Goal: Task Accomplishment & Management: Complete application form

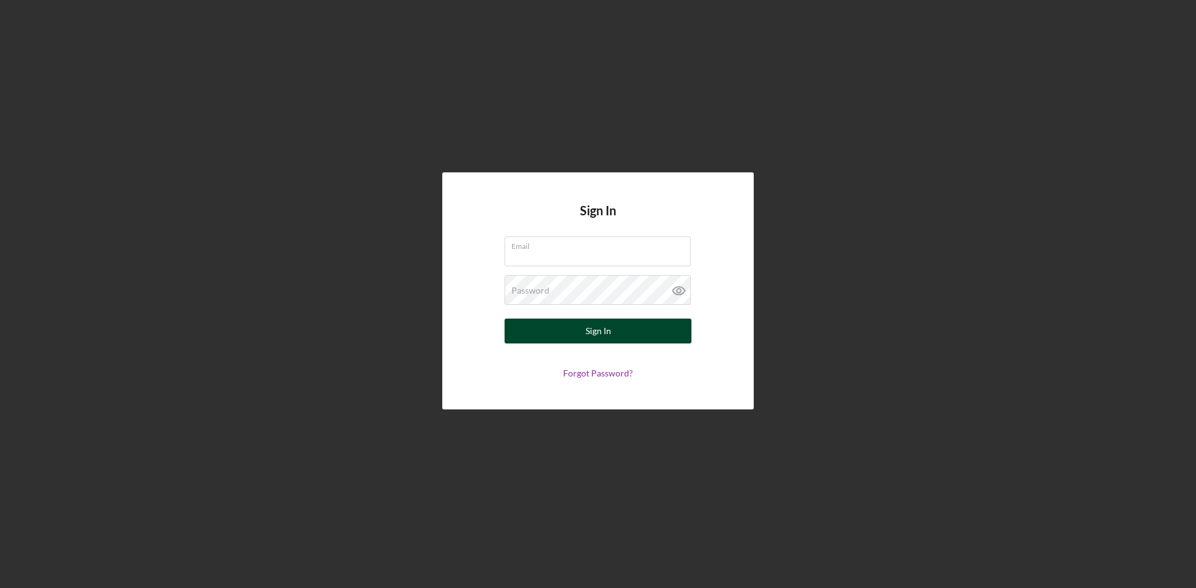
type input "[EMAIL_ADDRESS][DOMAIN_NAME]"
click at [569, 341] on button "Sign In" at bounding box center [597, 331] width 187 height 25
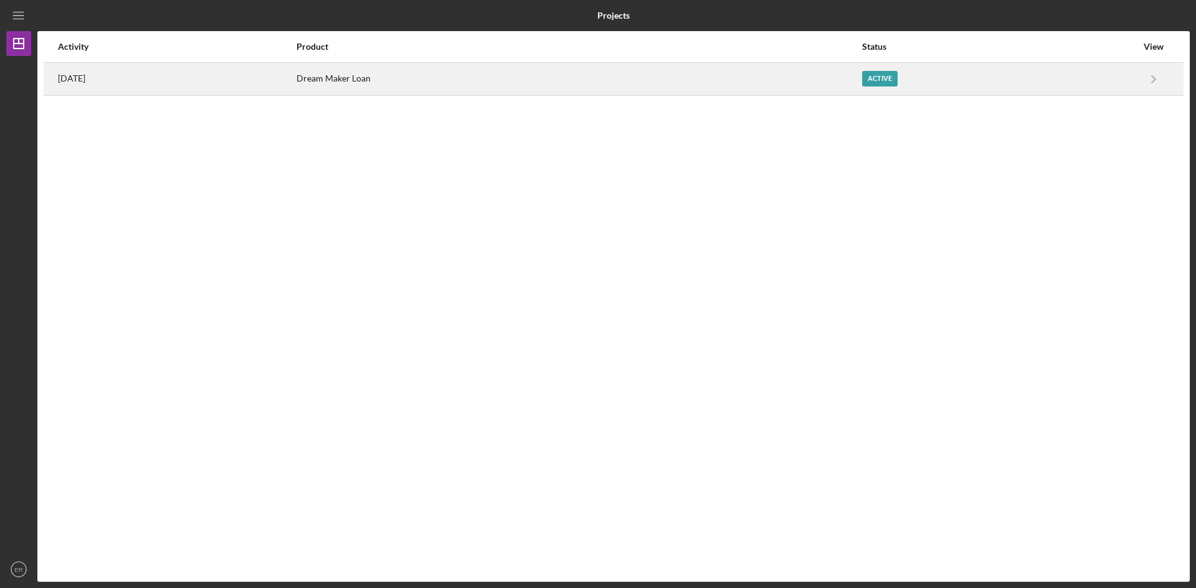
click at [897, 82] on div "Active" at bounding box center [879, 79] width 35 height 16
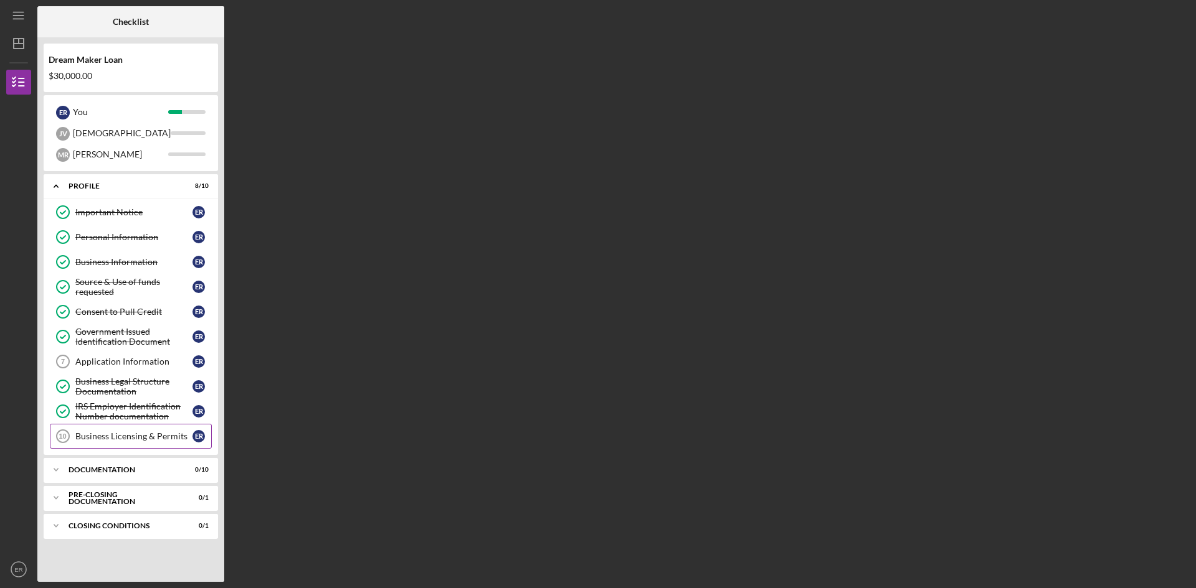
click at [134, 441] on div "Business Licensing & Permits" at bounding box center [133, 437] width 117 height 10
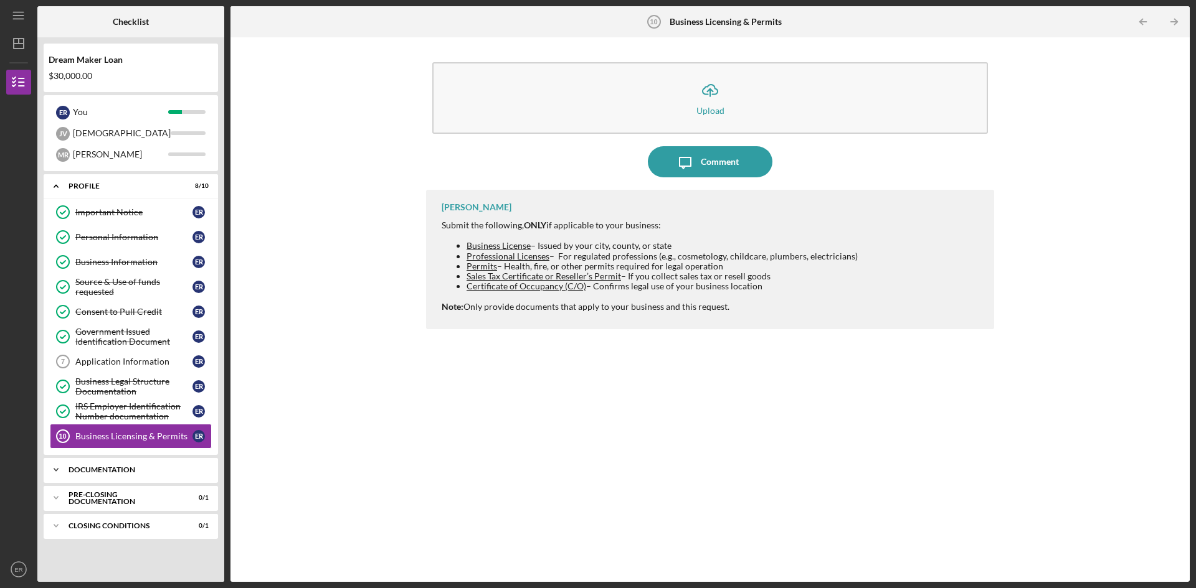
click at [84, 473] on div "Documentation" at bounding box center [135, 469] width 134 height 7
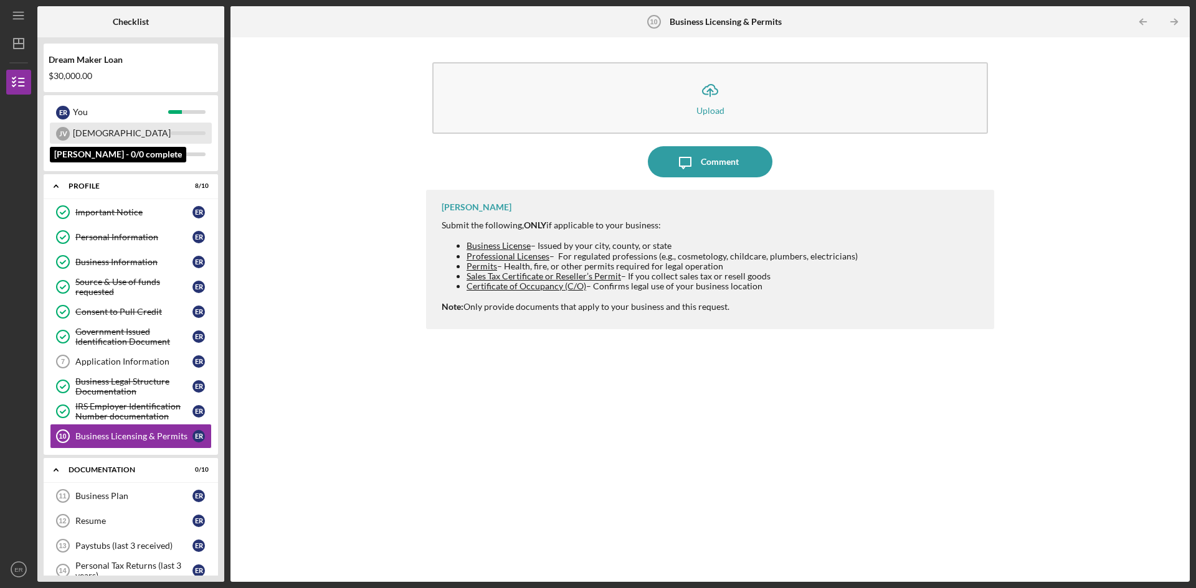
click at [89, 137] on div "[DEMOGRAPHIC_DATA]" at bounding box center [122, 133] width 98 height 21
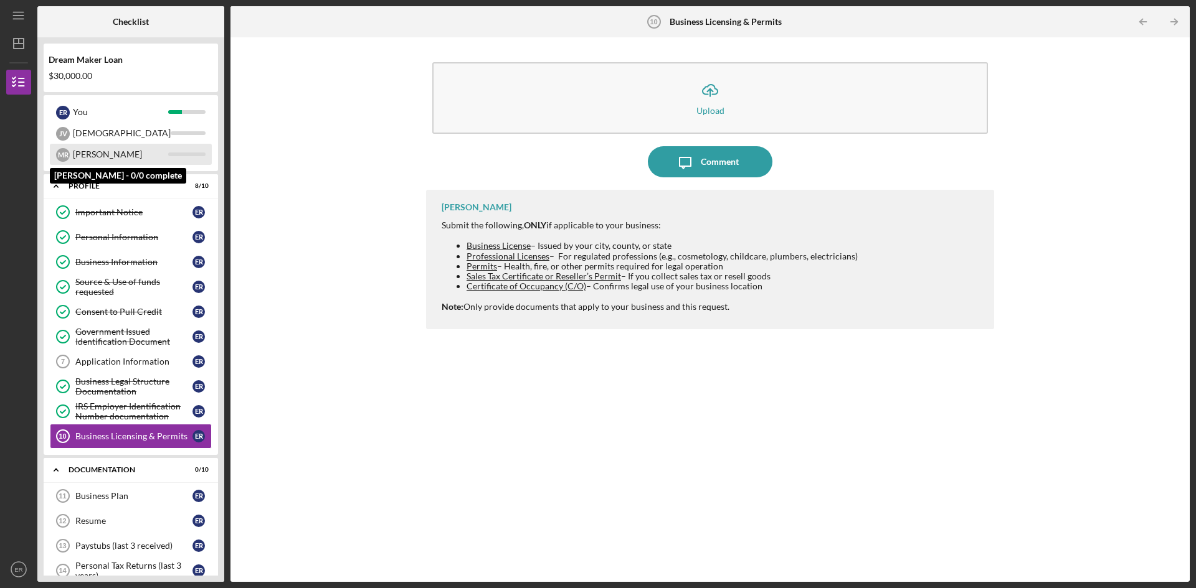
click at [92, 157] on div "[PERSON_NAME]" at bounding box center [120, 154] width 95 height 21
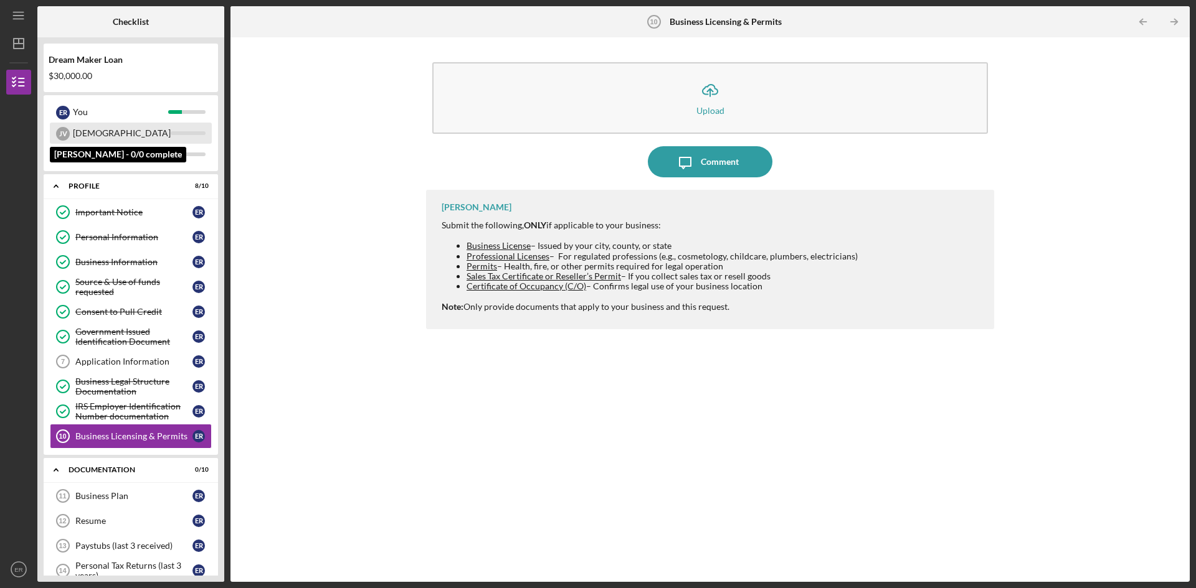
click at [90, 131] on div "[DEMOGRAPHIC_DATA]" at bounding box center [122, 133] width 98 height 21
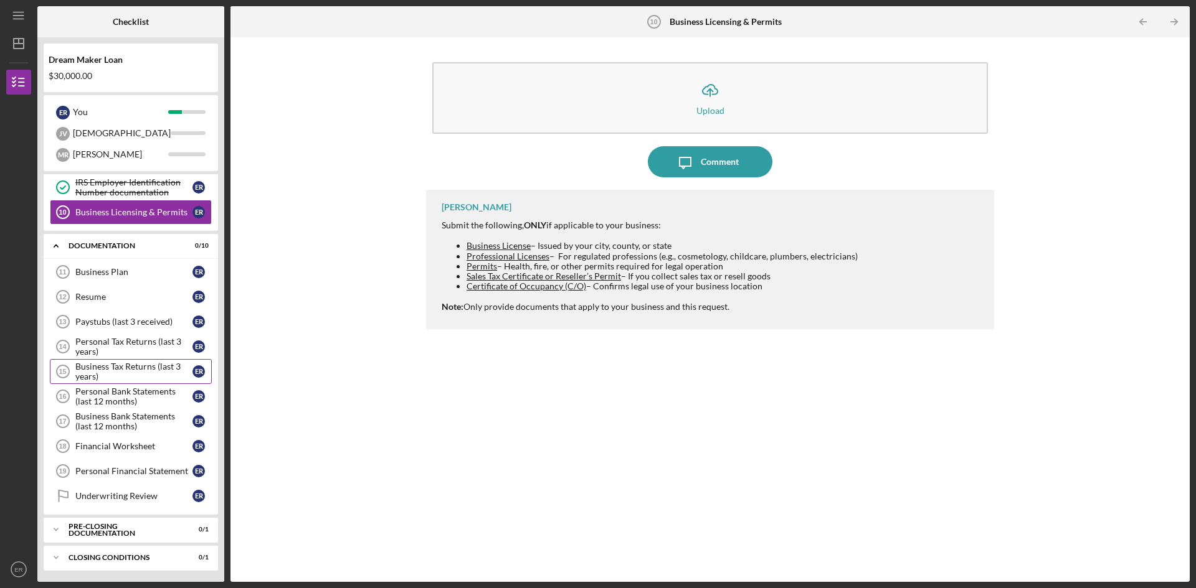
scroll to position [225, 0]
click at [468, 390] on div "[PERSON_NAME] Submit the following, ONLY if applicable to your business: Busine…" at bounding box center [710, 377] width 568 height 374
click at [559, 288] on span "Certificate of Occupancy (C/O)" at bounding box center [526, 286] width 120 height 11
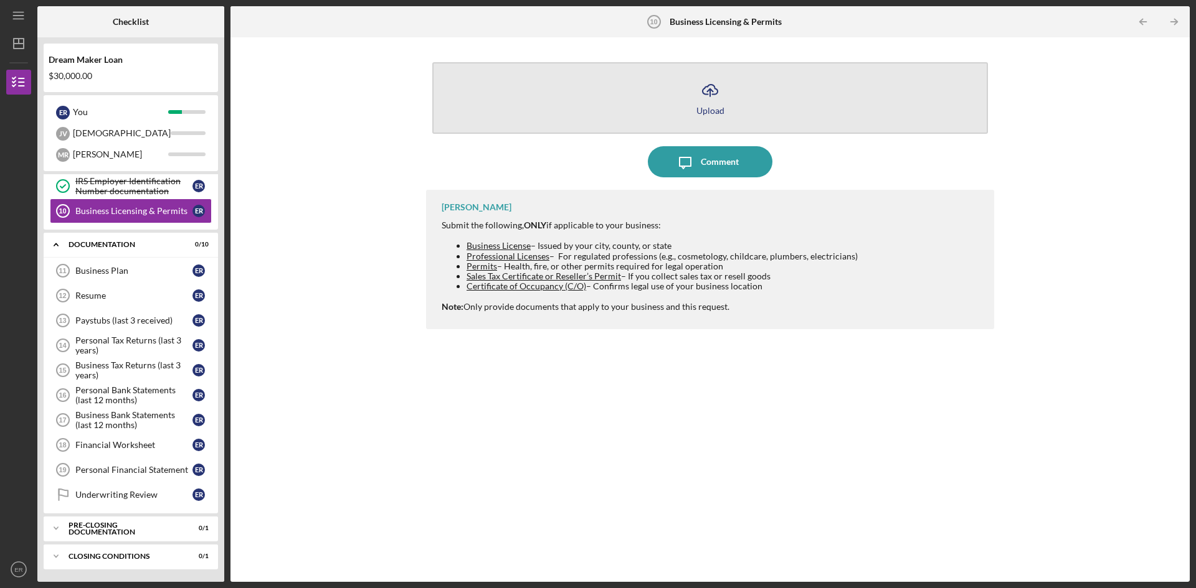
click at [712, 102] on icon "Icon/Upload" at bounding box center [709, 90] width 31 height 31
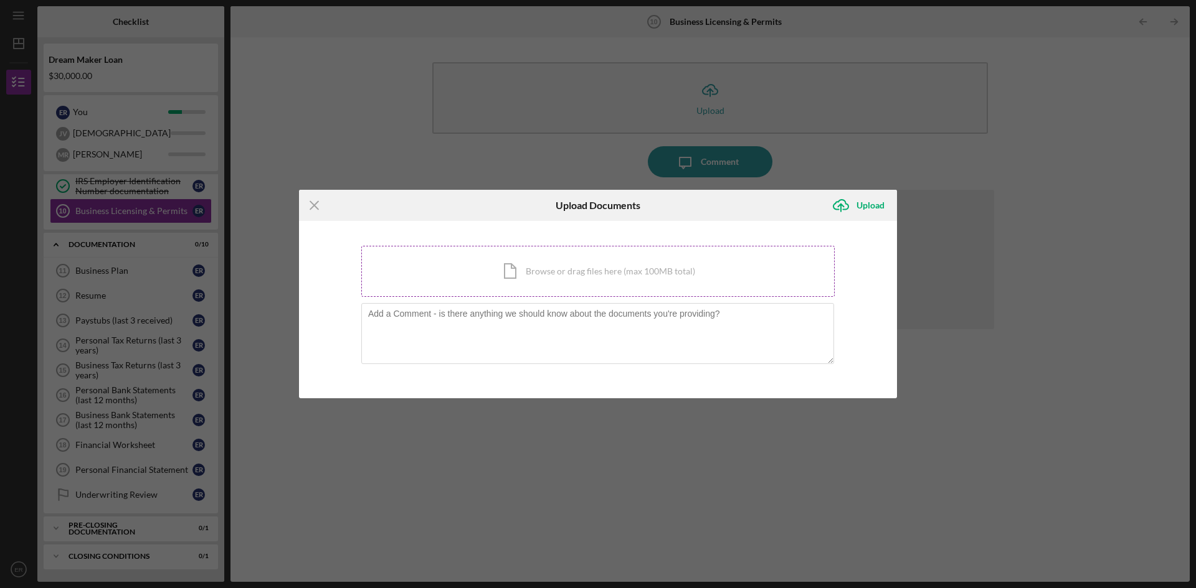
click at [484, 274] on div "Icon/Document Browse or drag files here (max 100MB total) Tap to choose files o…" at bounding box center [597, 271] width 473 height 51
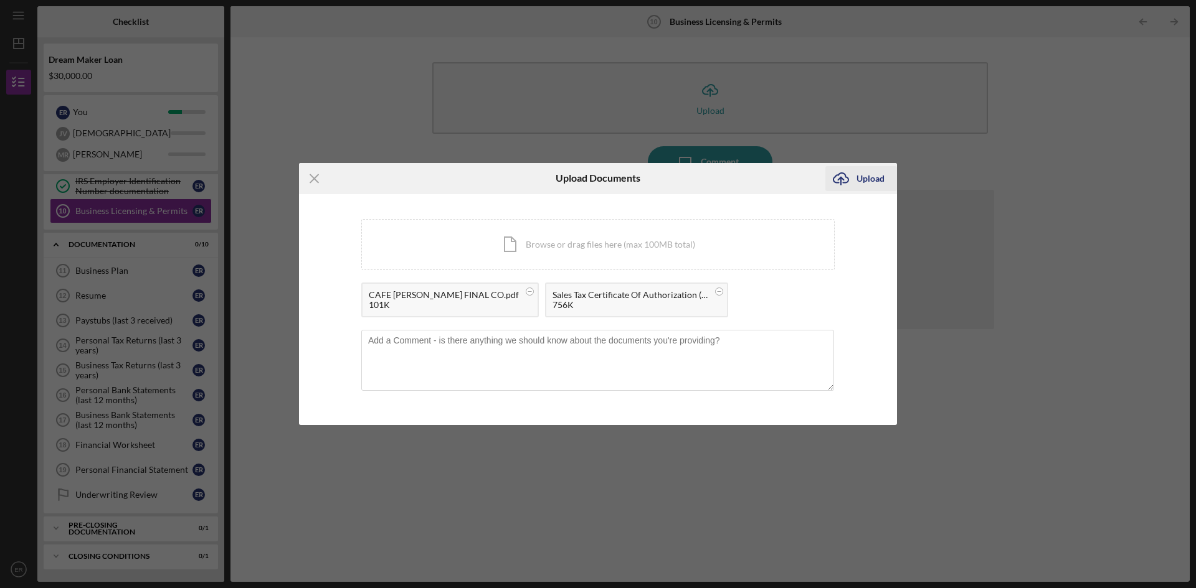
click at [864, 176] on div "Upload" at bounding box center [870, 178] width 28 height 25
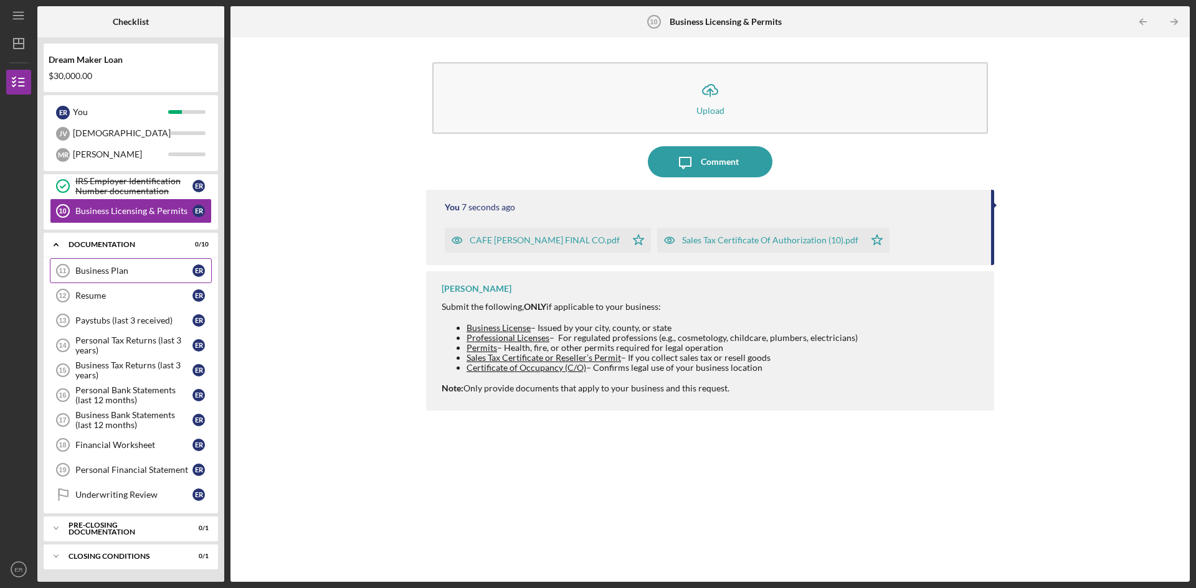
click at [108, 271] on div "Business Plan" at bounding box center [133, 271] width 117 height 10
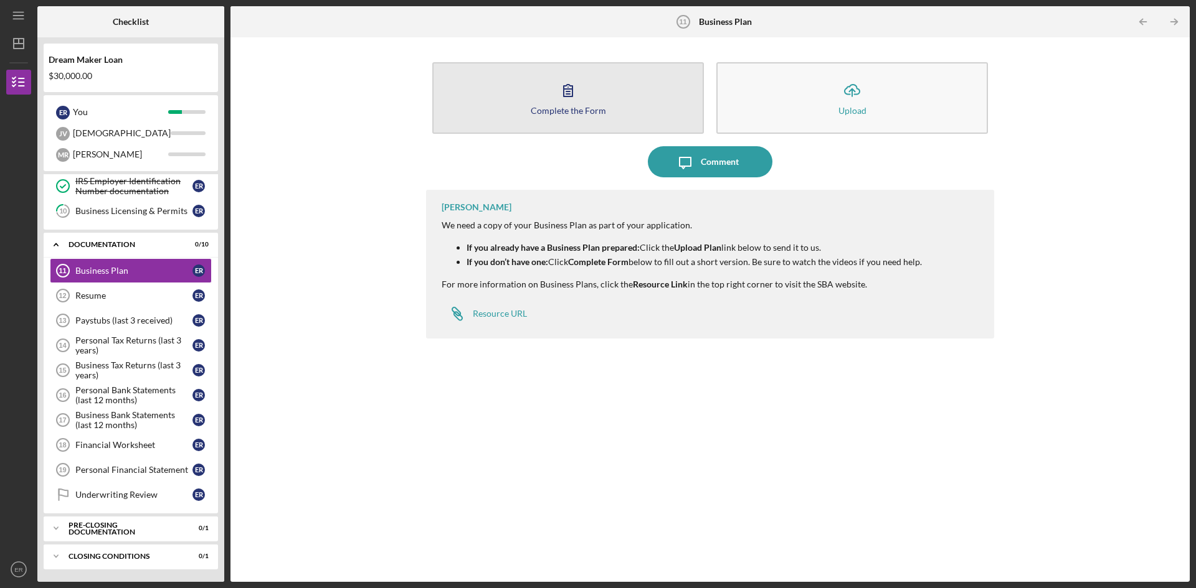
click at [559, 113] on div "Complete the Form" at bounding box center [568, 110] width 75 height 9
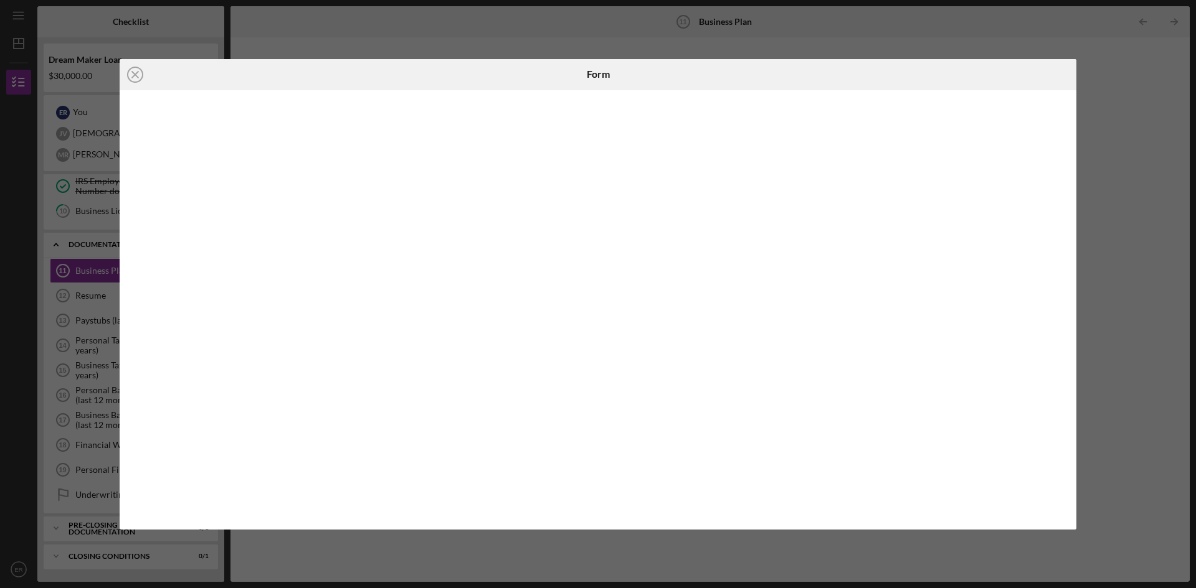
click at [1113, 104] on div "Icon/Close Form" at bounding box center [598, 294] width 1196 height 588
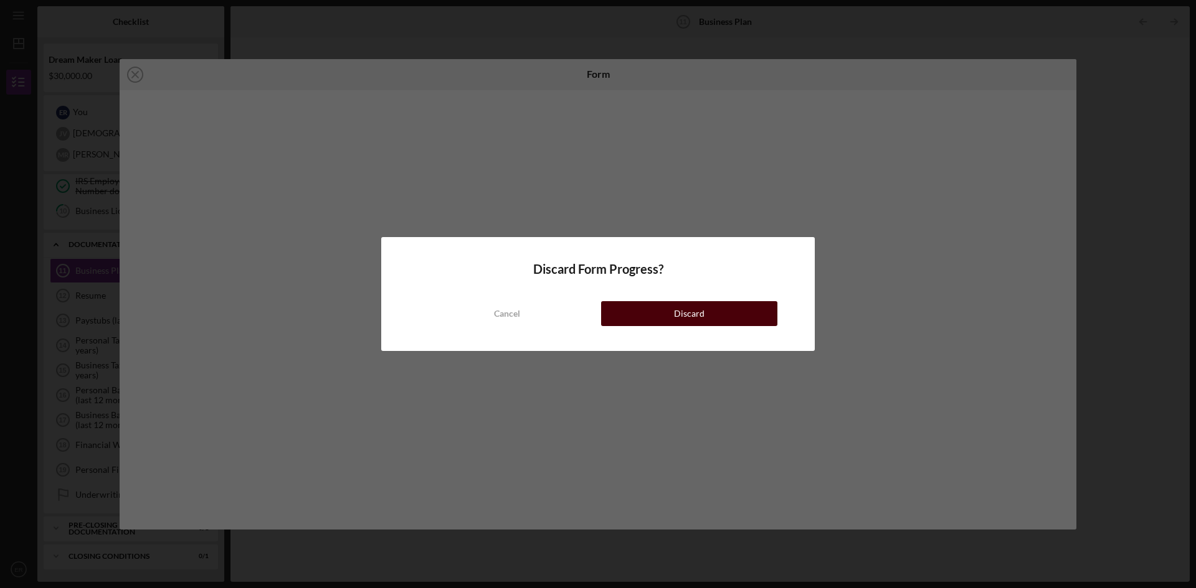
click at [638, 316] on button "Discard" at bounding box center [689, 313] width 176 height 25
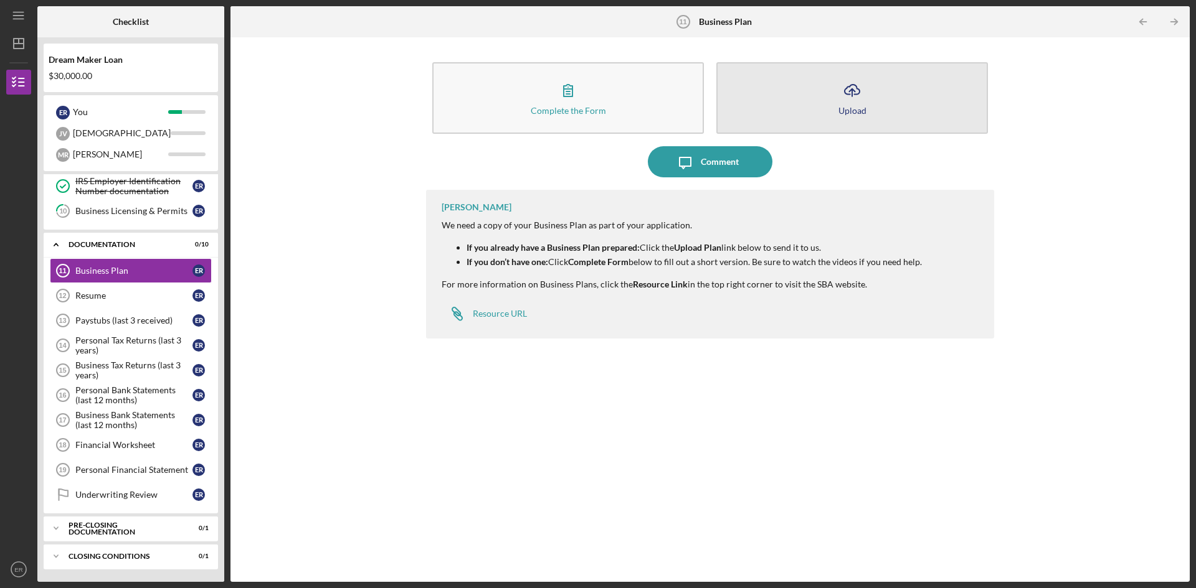
click at [868, 108] on button "Icon/Upload Upload" at bounding box center [851, 98] width 271 height 72
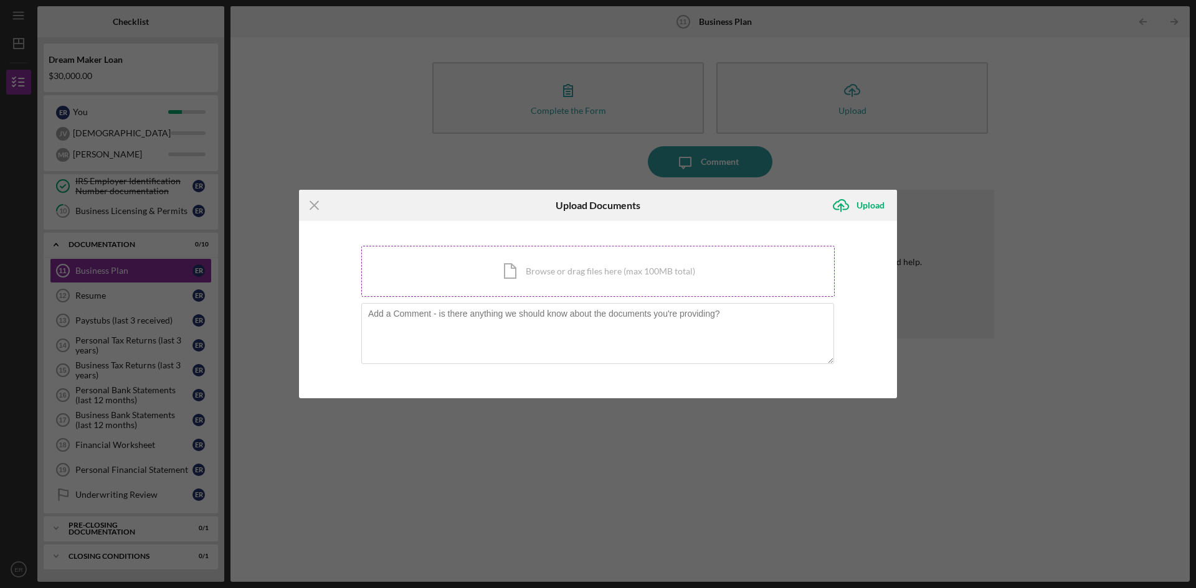
click at [593, 280] on div "Icon/Document Browse or drag files here (max 100MB total) Tap to choose files o…" at bounding box center [597, 271] width 473 height 51
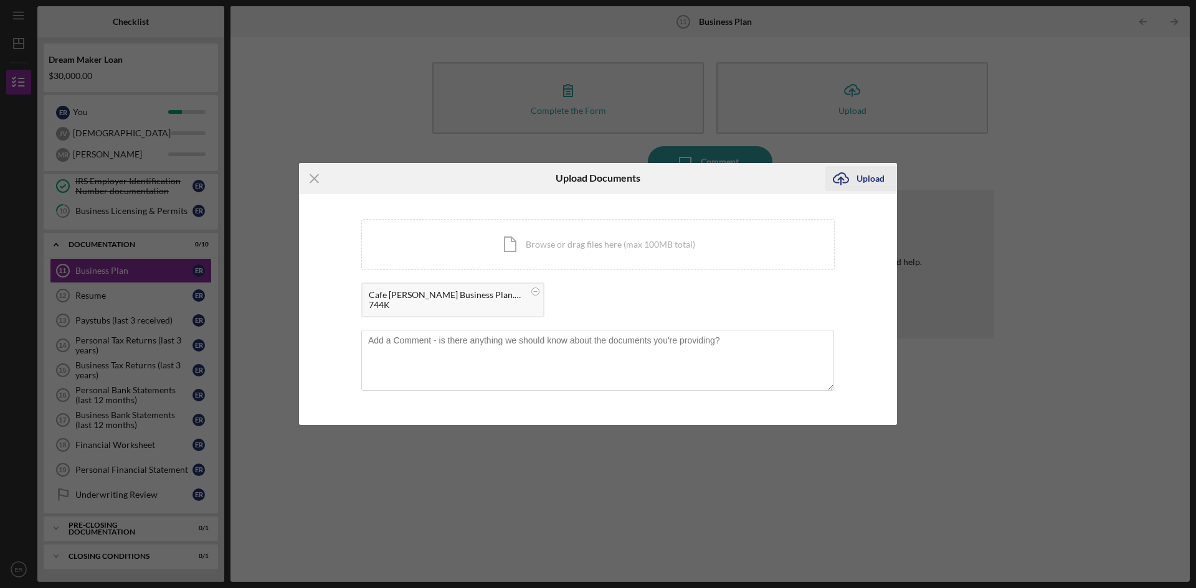
click at [874, 179] on div "Upload" at bounding box center [870, 178] width 28 height 25
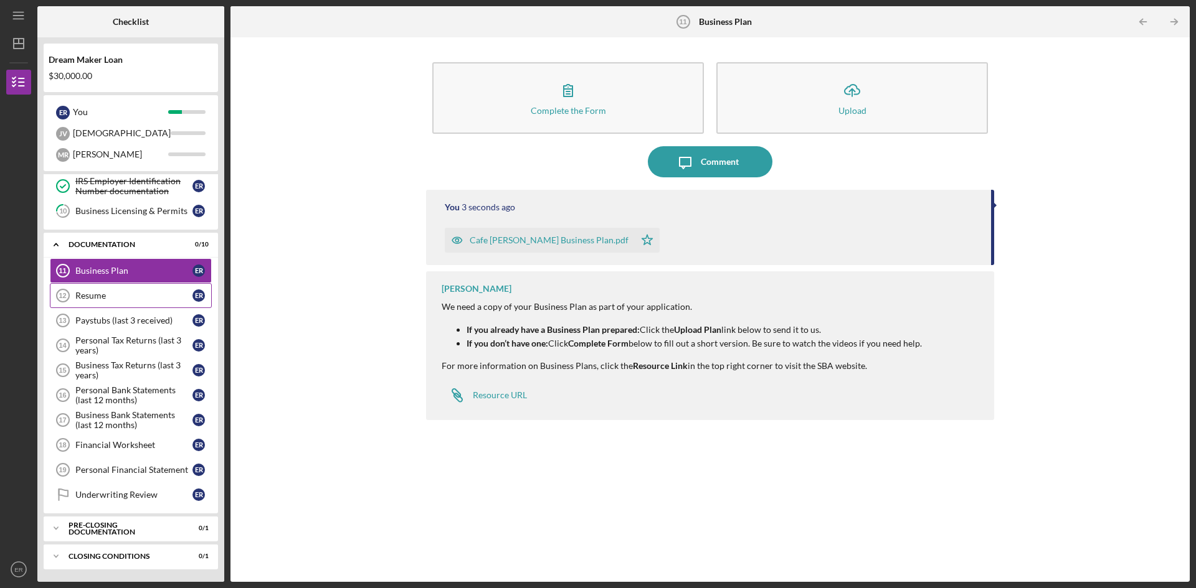
click at [100, 297] on div "Resume" at bounding box center [133, 296] width 117 height 10
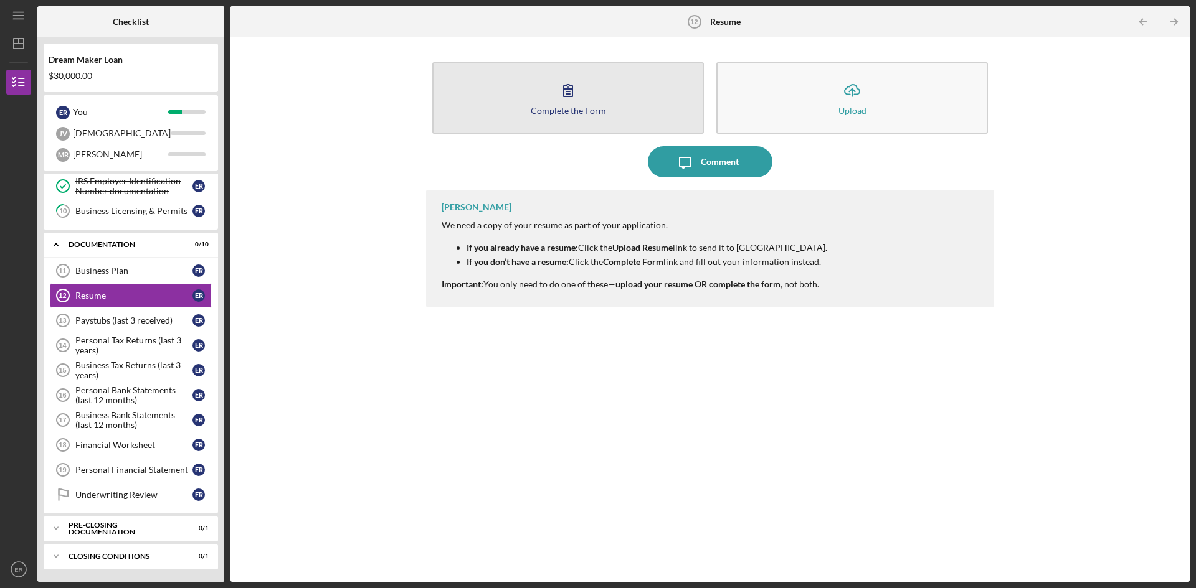
click at [545, 109] on div "Complete the Form" at bounding box center [568, 110] width 75 height 9
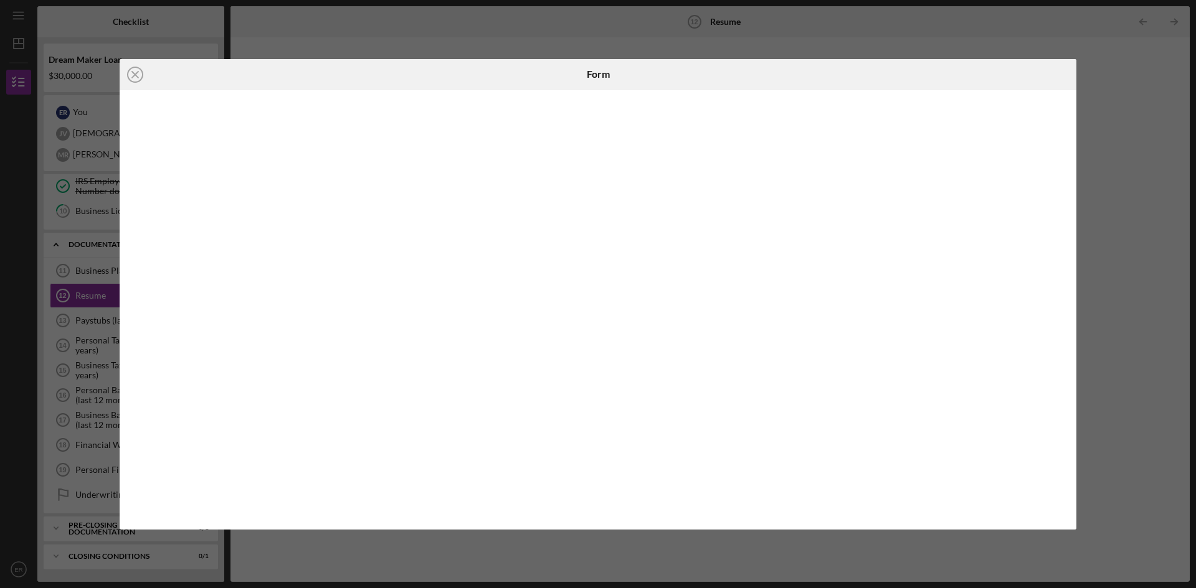
click at [1152, 155] on div "Icon/Close Form" at bounding box center [598, 294] width 1196 height 588
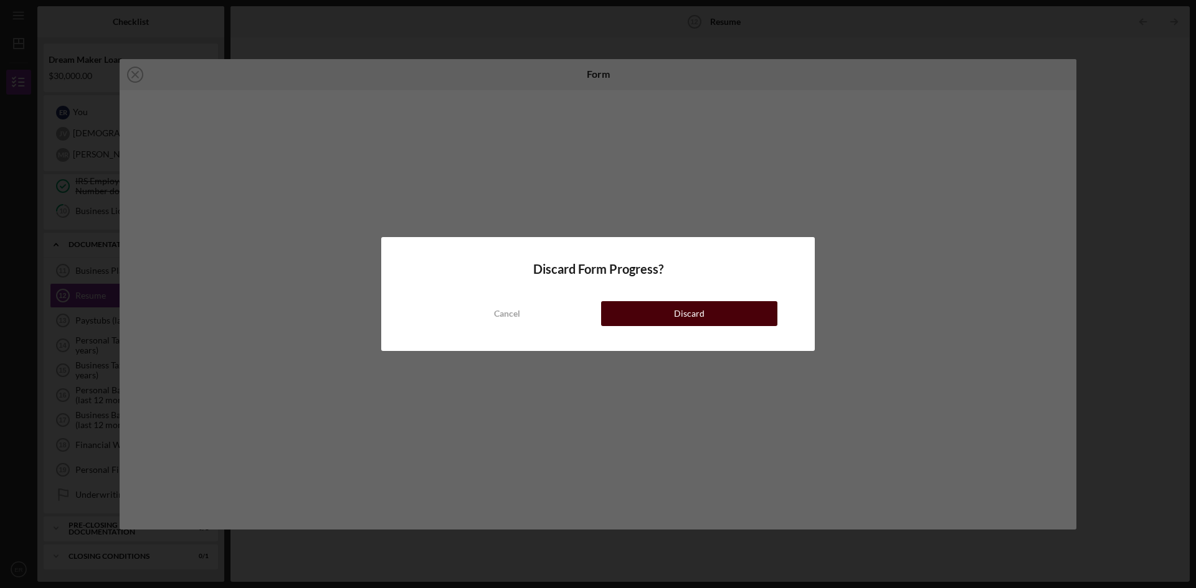
click at [658, 320] on button "Discard" at bounding box center [689, 313] width 176 height 25
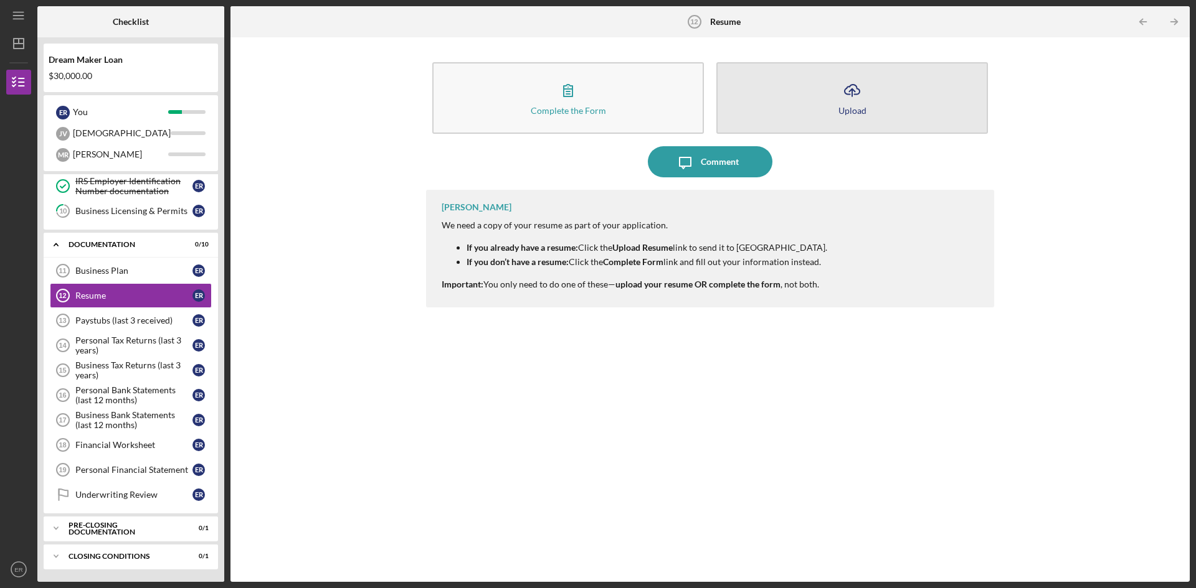
click at [826, 106] on button "Icon/Upload Upload" at bounding box center [851, 98] width 271 height 72
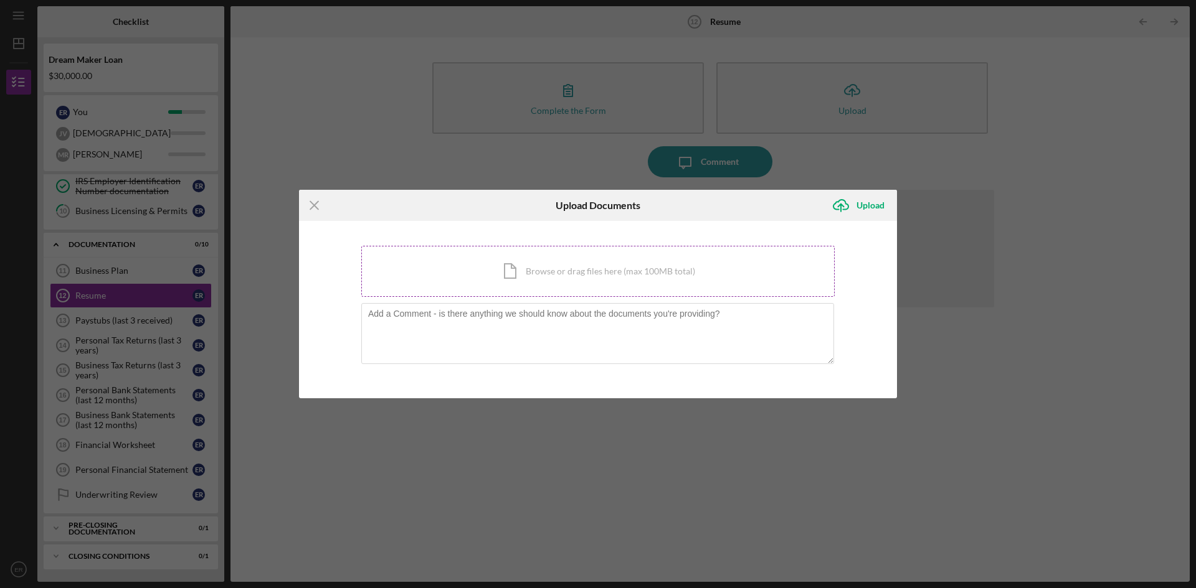
click at [605, 272] on div "Icon/Document Browse or drag files here (max 100MB total) Tap to choose files o…" at bounding box center [597, 271] width 473 height 51
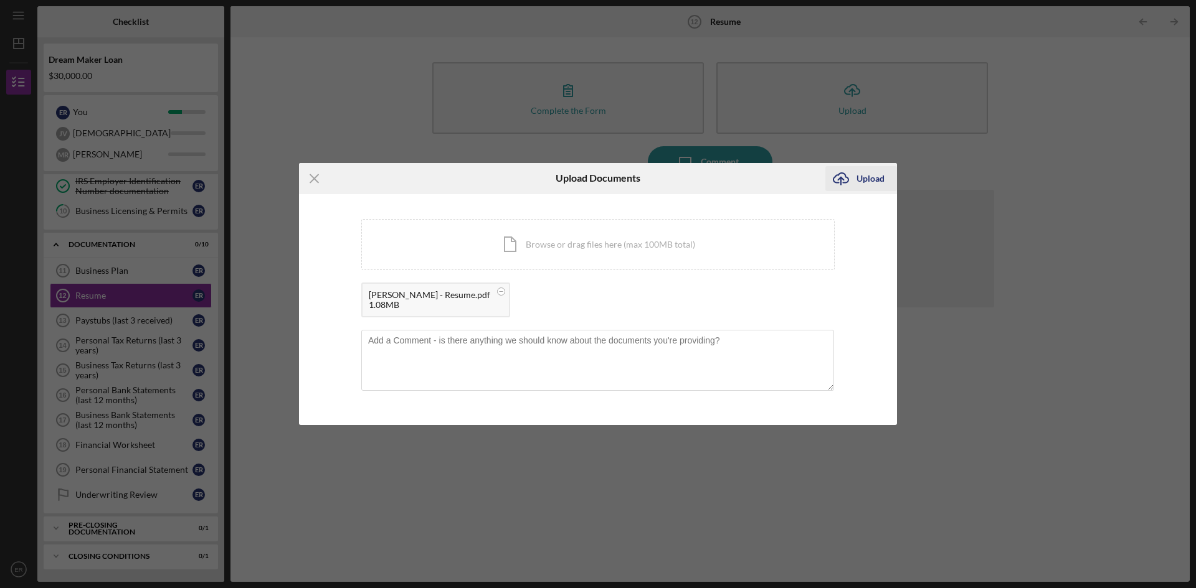
click at [864, 182] on div "Upload" at bounding box center [870, 178] width 28 height 25
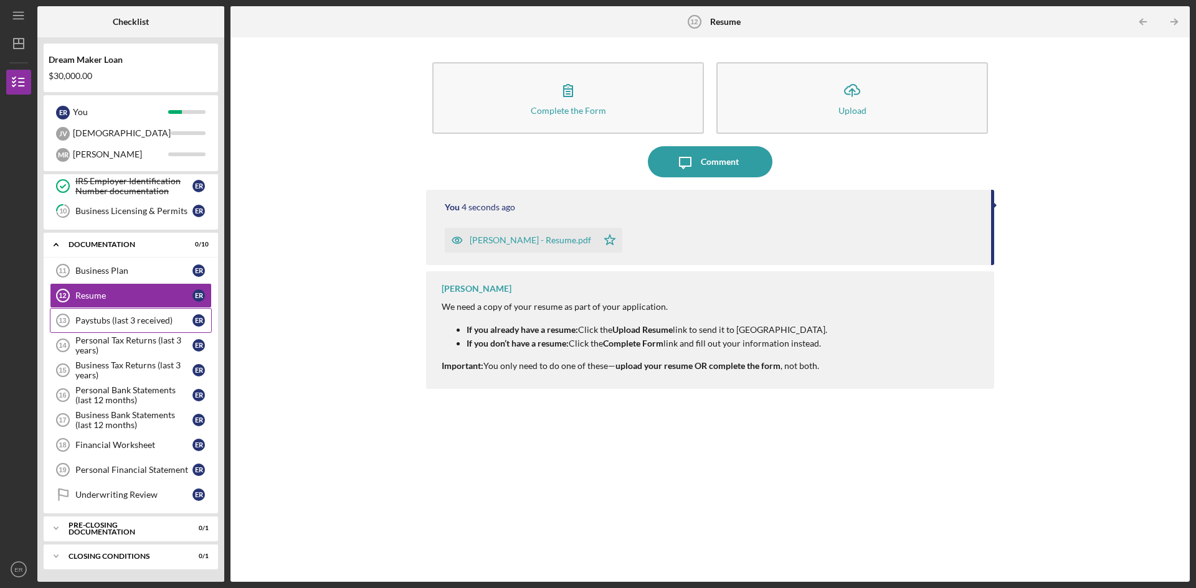
click at [130, 318] on div "Paystubs (last 3 received)" at bounding box center [133, 321] width 117 height 10
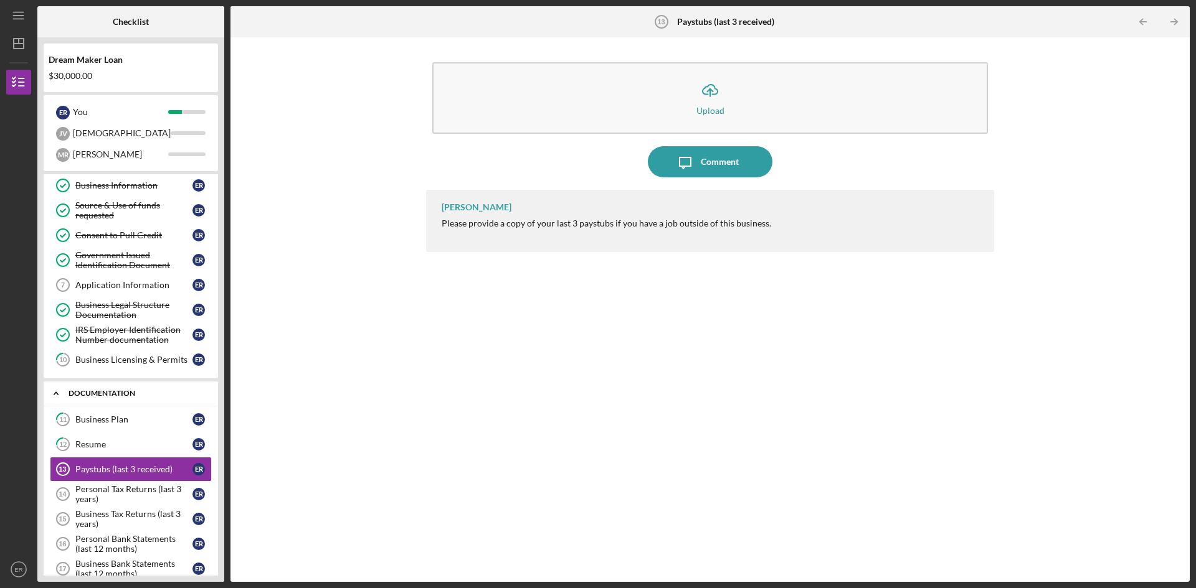
scroll to position [225, 0]
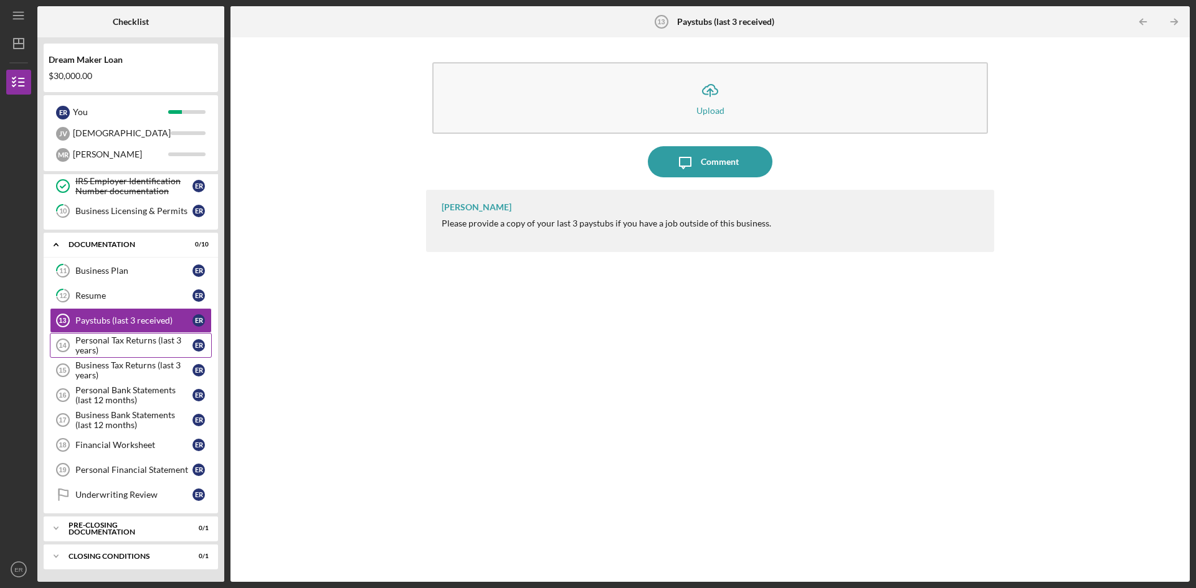
click at [110, 344] on div "Personal Tax Returns (last 3 years)" at bounding box center [133, 346] width 117 height 20
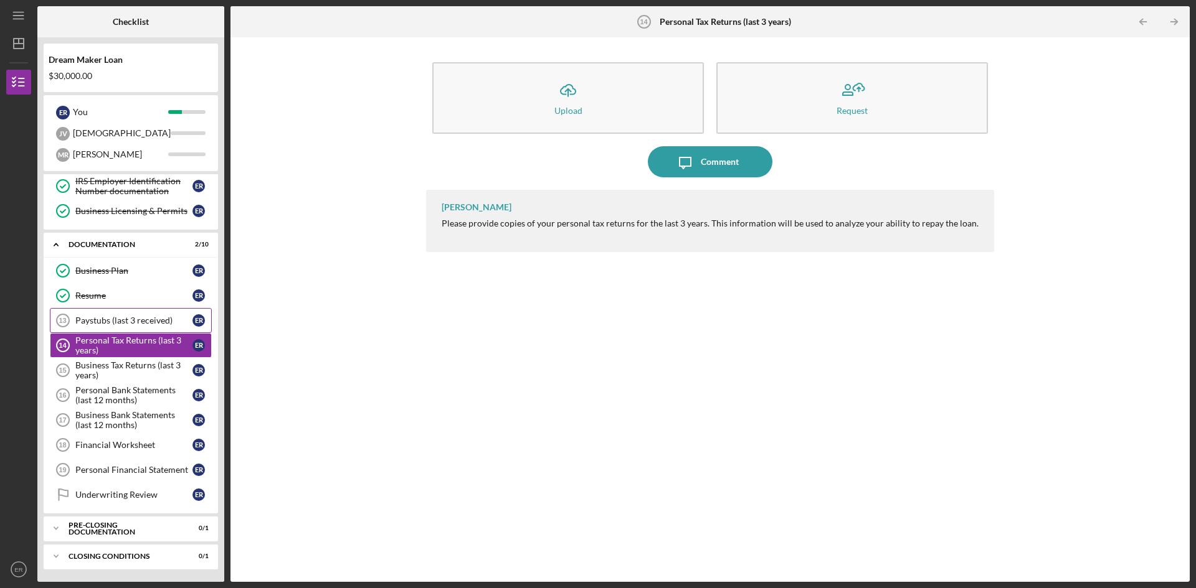
click at [143, 320] on div "Paystubs (last 3 received)" at bounding box center [133, 321] width 117 height 10
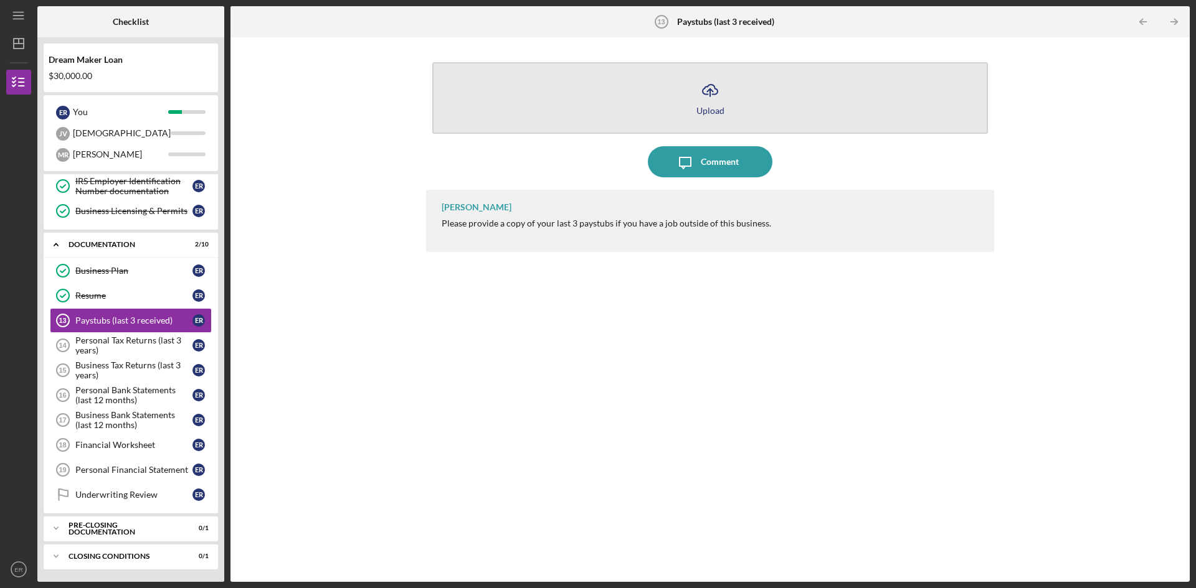
click at [735, 101] on button "Icon/Upload Upload" at bounding box center [709, 98] width 555 height 72
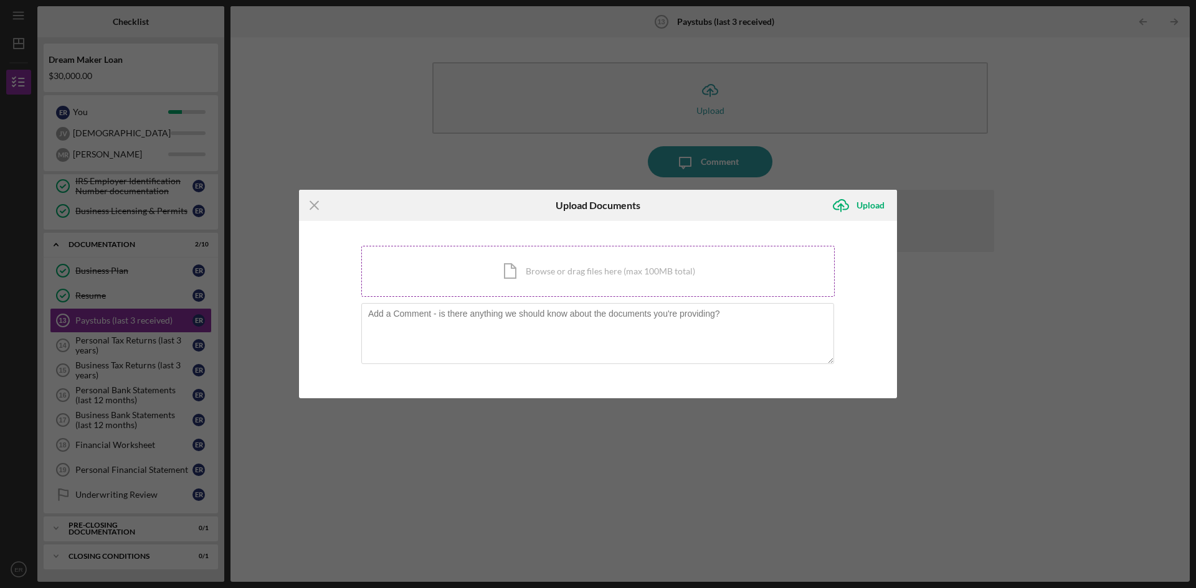
click at [648, 267] on div "Icon/Document Browse or drag files here (max 100MB total) Tap to choose files o…" at bounding box center [597, 271] width 473 height 51
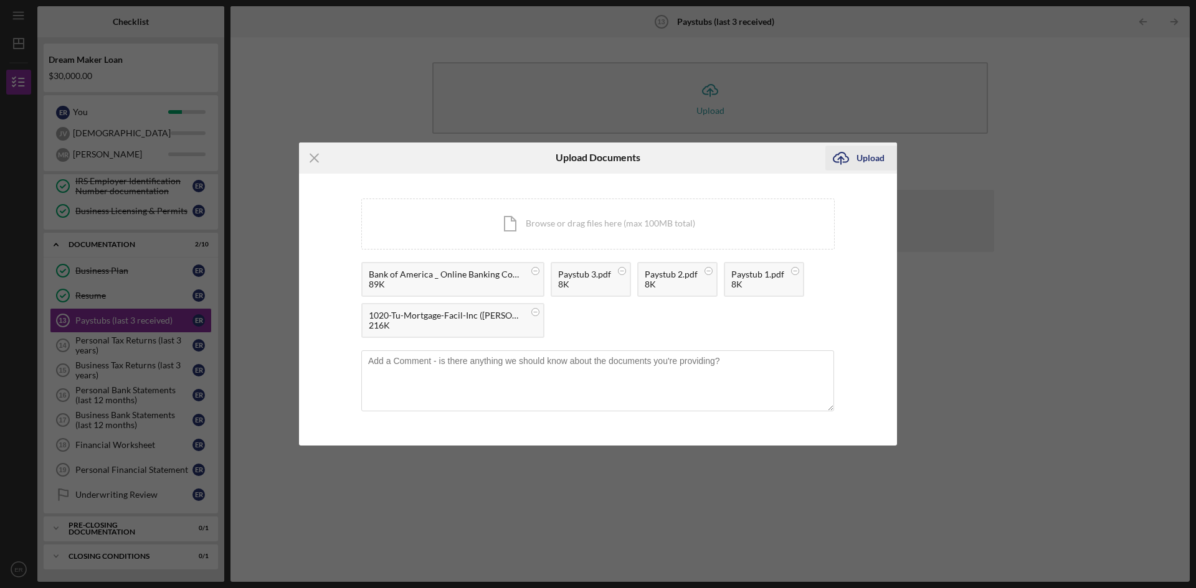
click at [856, 159] on button "Icon/Upload Upload" at bounding box center [861, 158] width 72 height 25
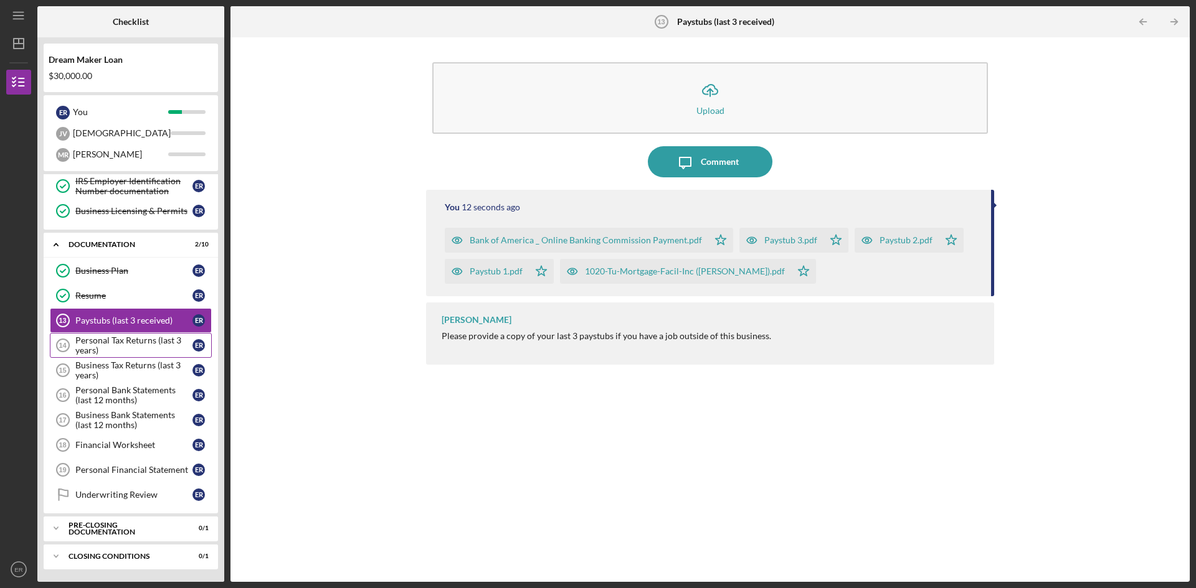
click at [123, 349] on div "Personal Tax Returns (last 3 years)" at bounding box center [133, 346] width 117 height 20
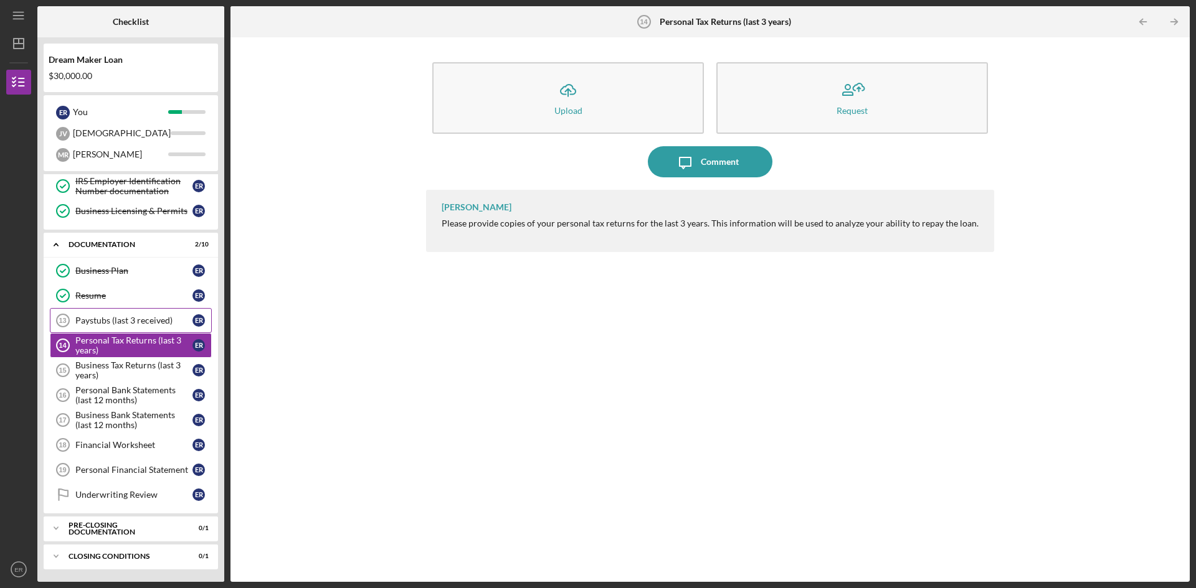
click at [111, 319] on div "Paystubs (last 3 received)" at bounding box center [133, 321] width 117 height 10
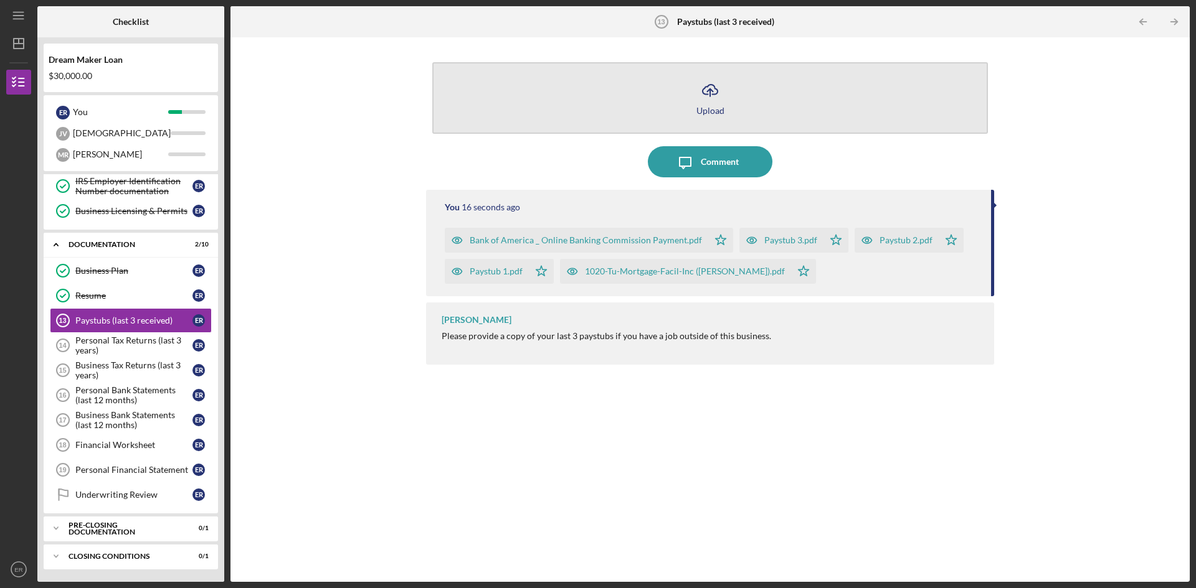
click at [706, 95] on icon "Icon/Upload" at bounding box center [709, 90] width 31 height 31
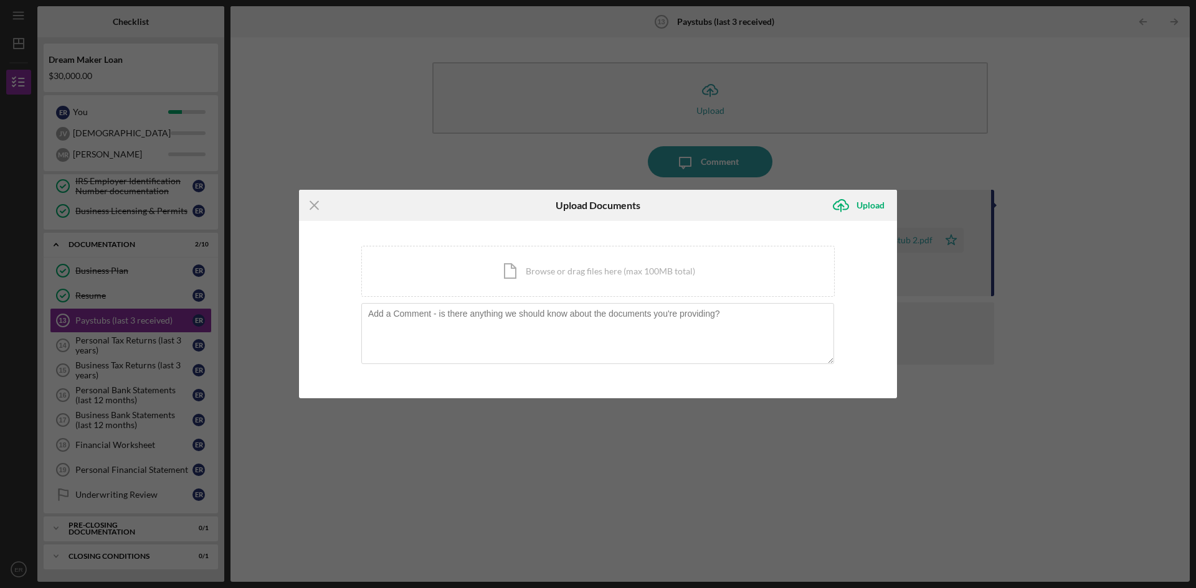
click at [1030, 370] on div "Icon/Menu Close Upload Documents Icon/Upload Upload You're uploading documents …" at bounding box center [598, 294] width 1196 height 588
click at [319, 203] on icon "Icon/Menu Close" at bounding box center [314, 205] width 31 height 31
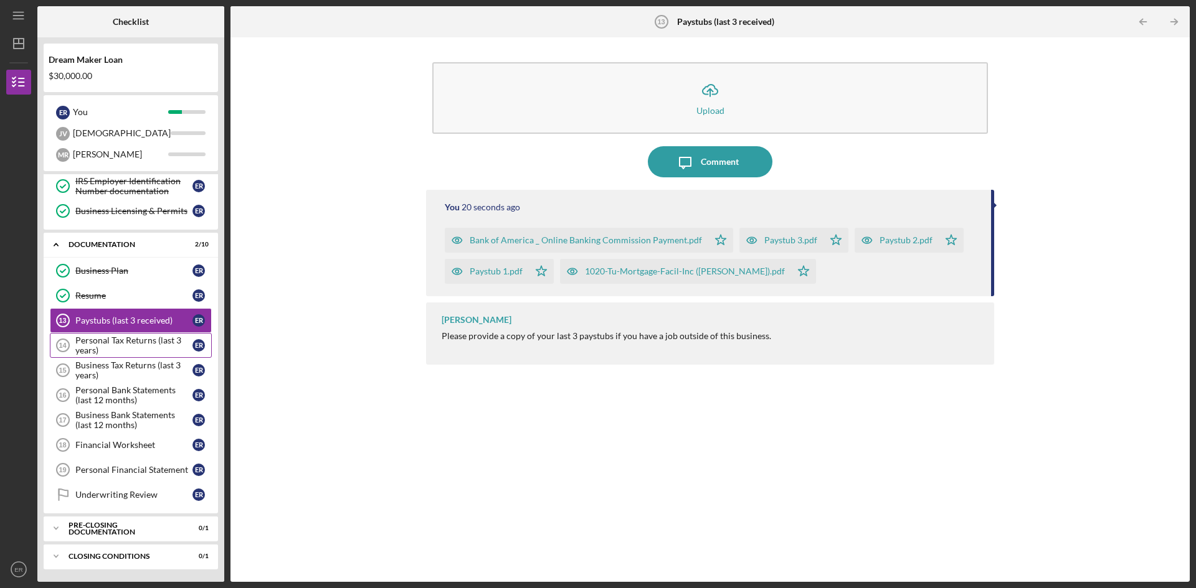
click at [118, 342] on div "Personal Tax Returns (last 3 years)" at bounding box center [133, 346] width 117 height 20
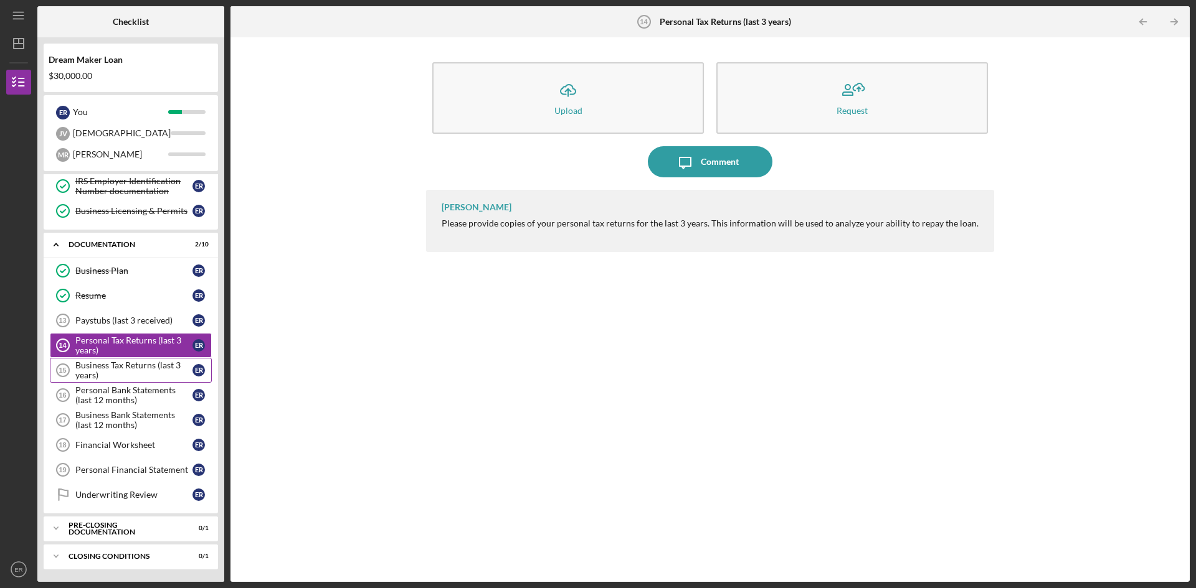
click at [118, 366] on div "Business Tax Returns (last 3 years)" at bounding box center [133, 371] width 117 height 20
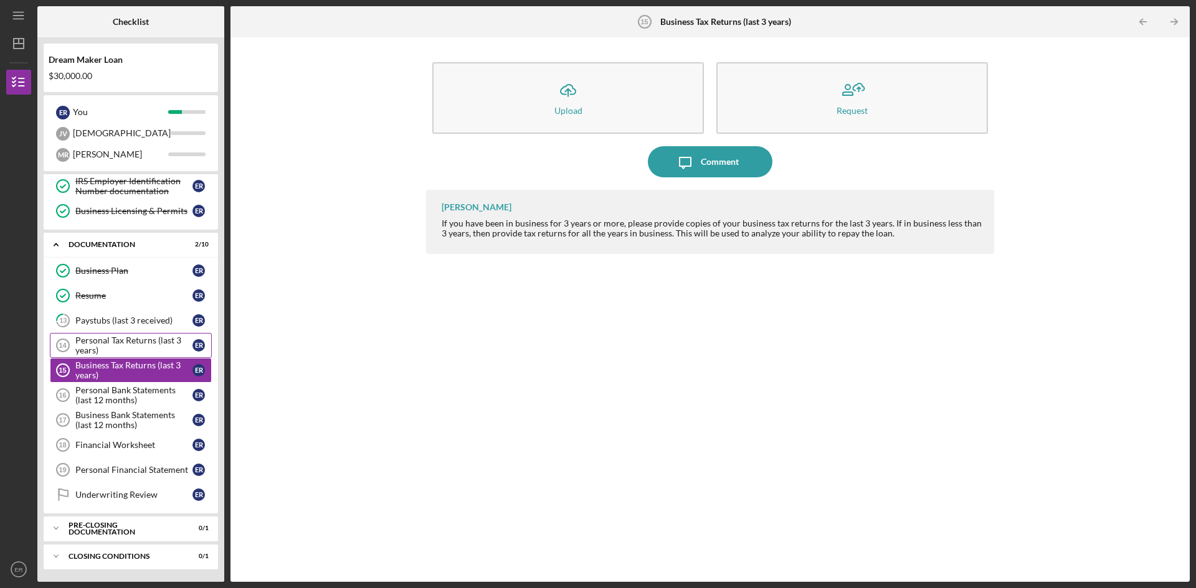
click at [136, 347] on div "Personal Tax Returns (last 3 years)" at bounding box center [133, 346] width 117 height 20
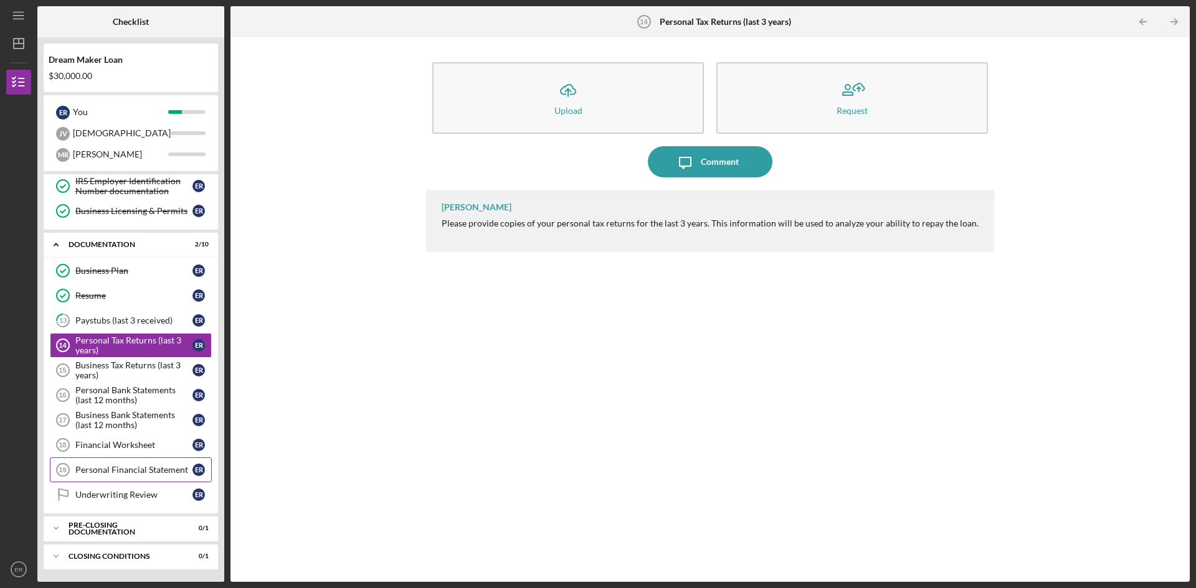
click at [139, 472] on div "Personal Financial Statement" at bounding box center [133, 470] width 117 height 10
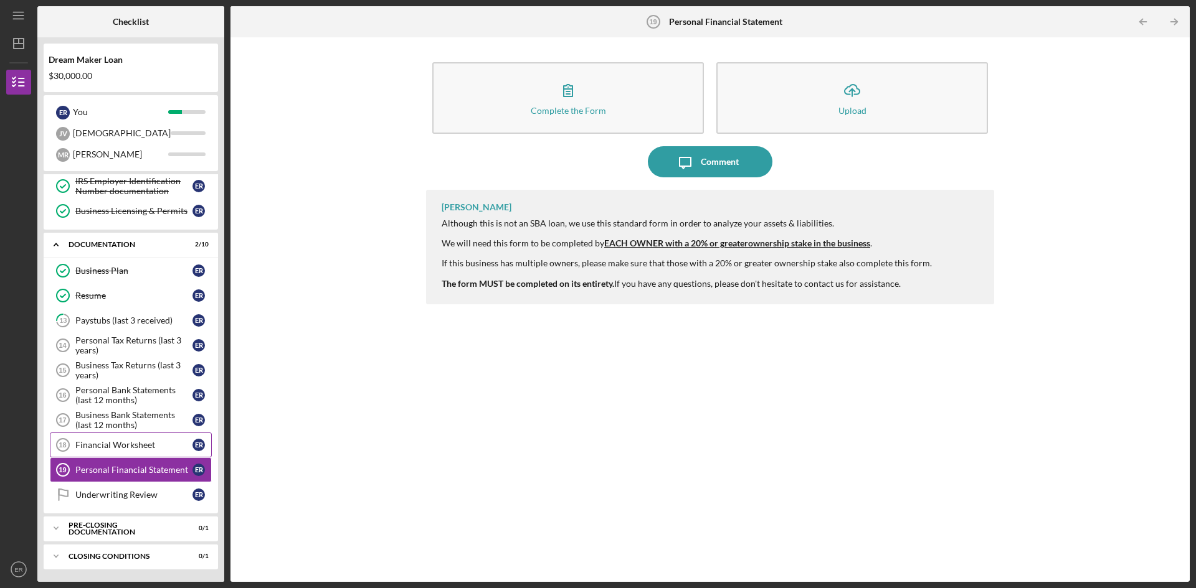
click at [107, 448] on div "Financial Worksheet" at bounding box center [133, 445] width 117 height 10
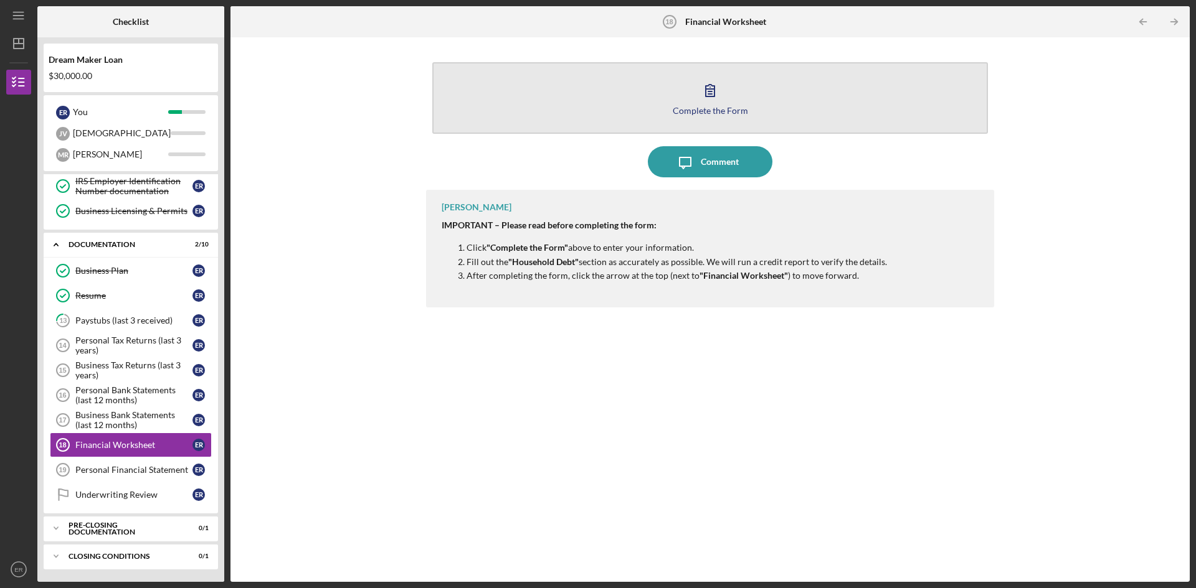
click at [713, 109] on div "Complete the Form" at bounding box center [710, 110] width 75 height 9
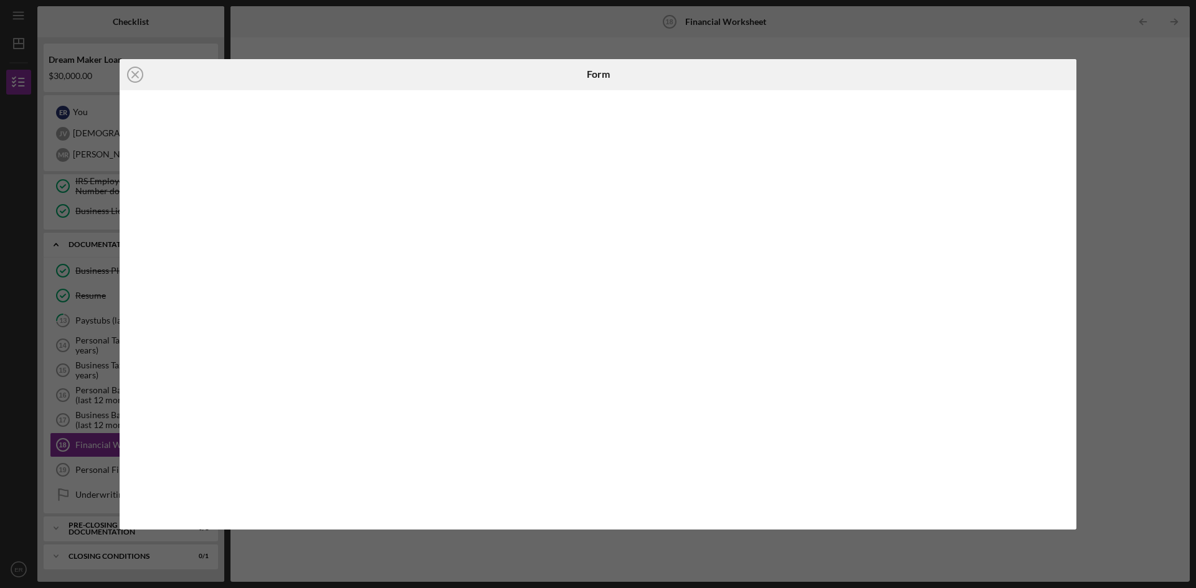
click at [445, 47] on div "Icon/Close Form" at bounding box center [598, 294] width 1196 height 588
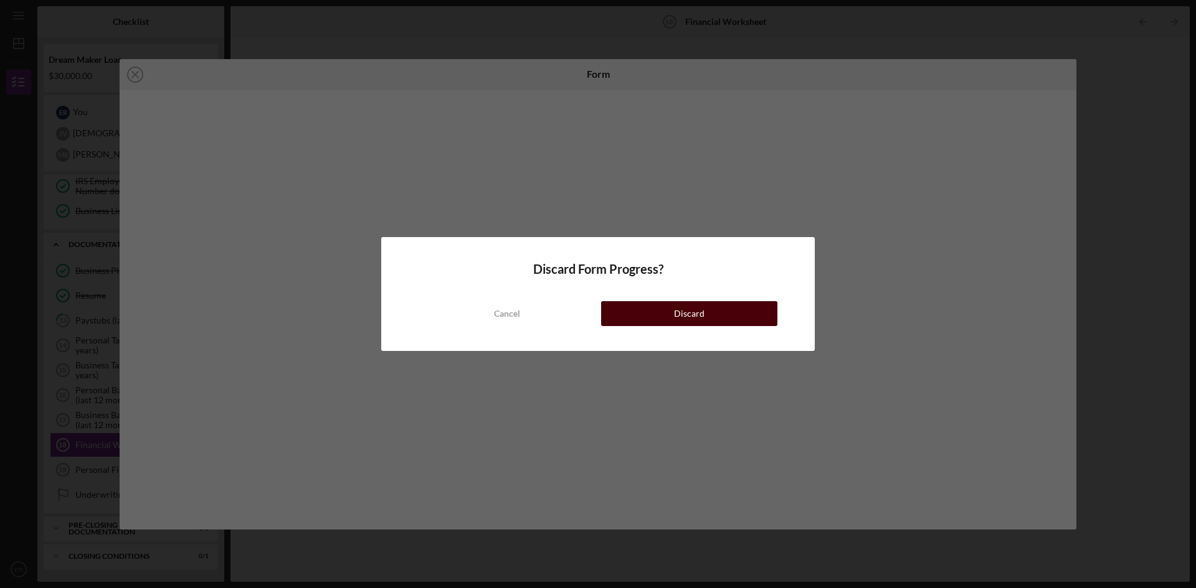
click at [654, 316] on button "Discard" at bounding box center [689, 313] width 176 height 25
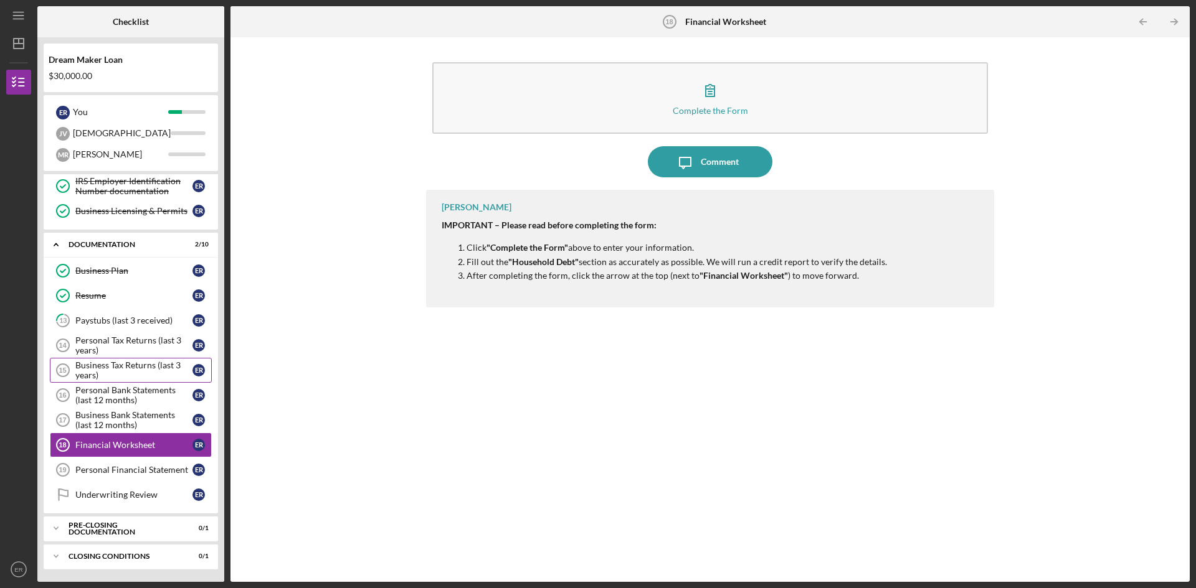
click at [136, 369] on div "Business Tax Returns (last 3 years)" at bounding box center [133, 371] width 117 height 20
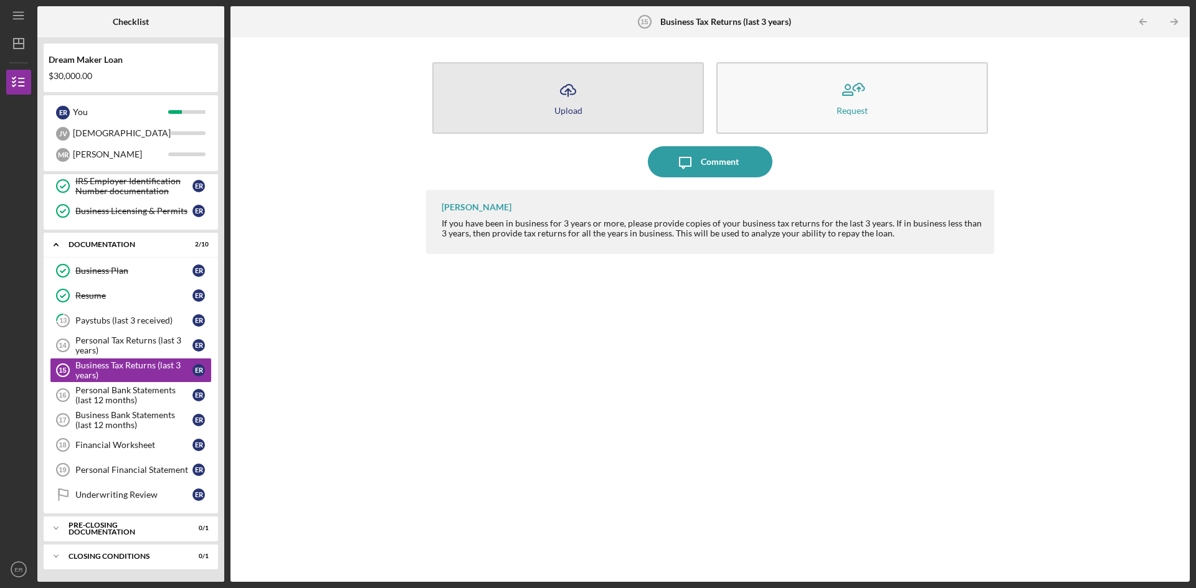
click at [576, 103] on icon "Icon/Upload" at bounding box center [567, 90] width 31 height 31
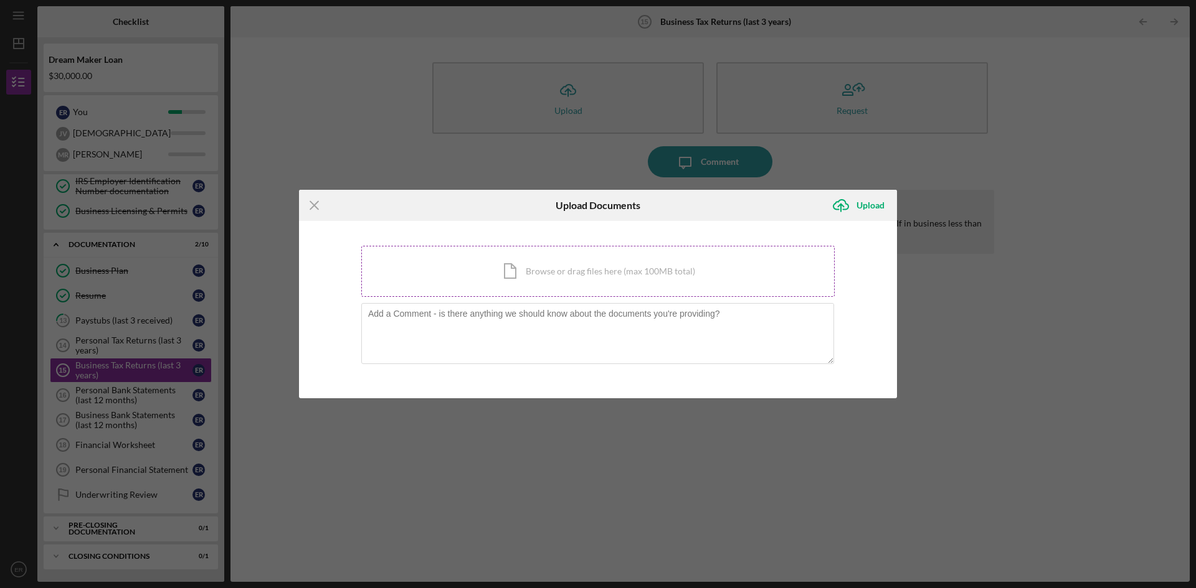
click at [619, 275] on div "Icon/Document Browse or drag files here (max 100MB total) Tap to choose files o…" at bounding box center [597, 271] width 473 height 51
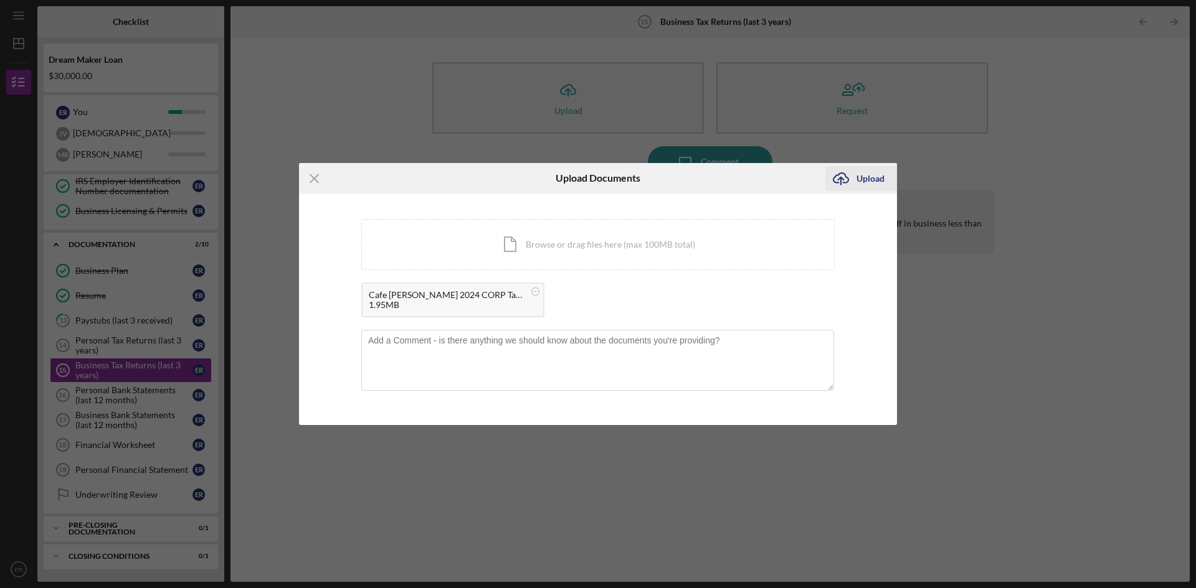
click at [862, 174] on div "Upload" at bounding box center [870, 178] width 28 height 25
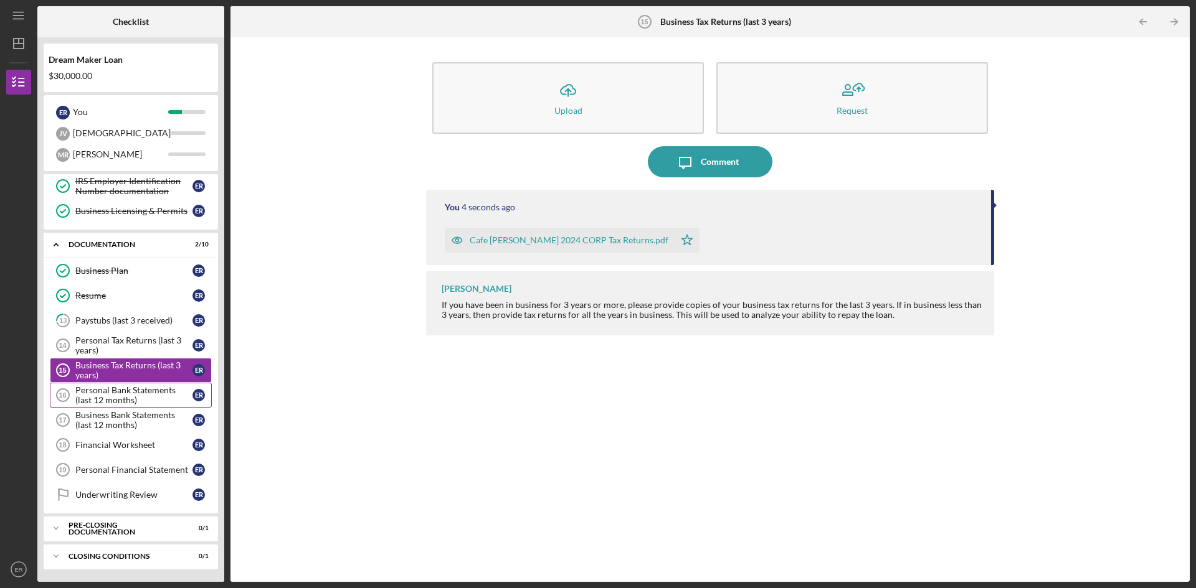
click at [130, 404] on div "Personal Bank Statements (last 12 months)" at bounding box center [133, 395] width 117 height 20
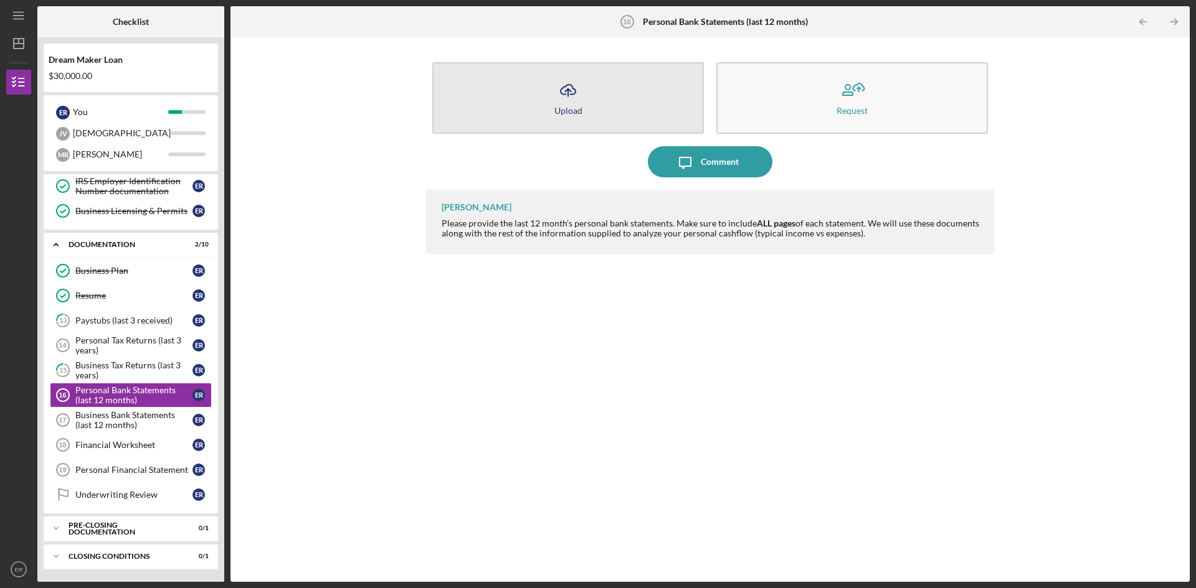
click at [560, 98] on icon "Icon/Upload" at bounding box center [567, 90] width 31 height 31
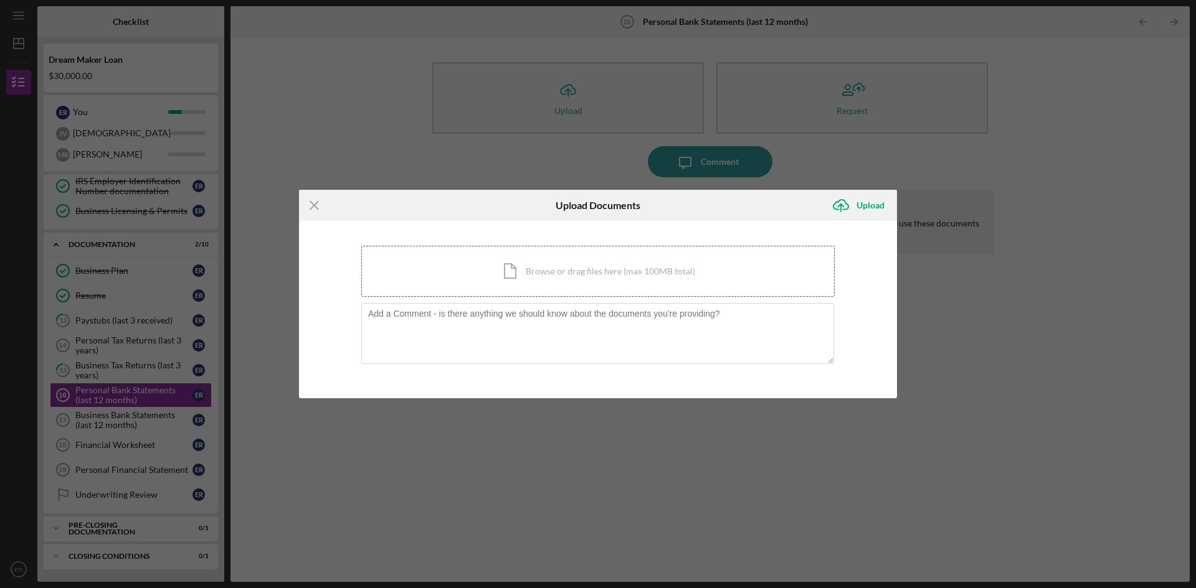
click at [574, 265] on div "Icon/Document Browse or drag files here (max 100MB total) Tap to choose files o…" at bounding box center [597, 271] width 473 height 51
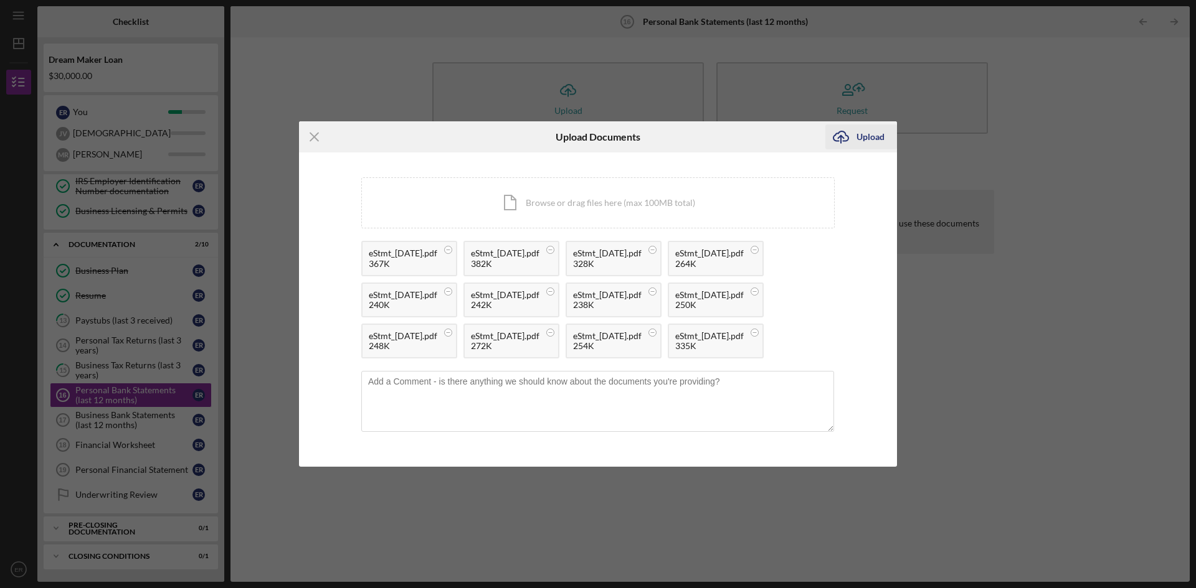
click at [861, 125] on div "Upload" at bounding box center [870, 137] width 28 height 25
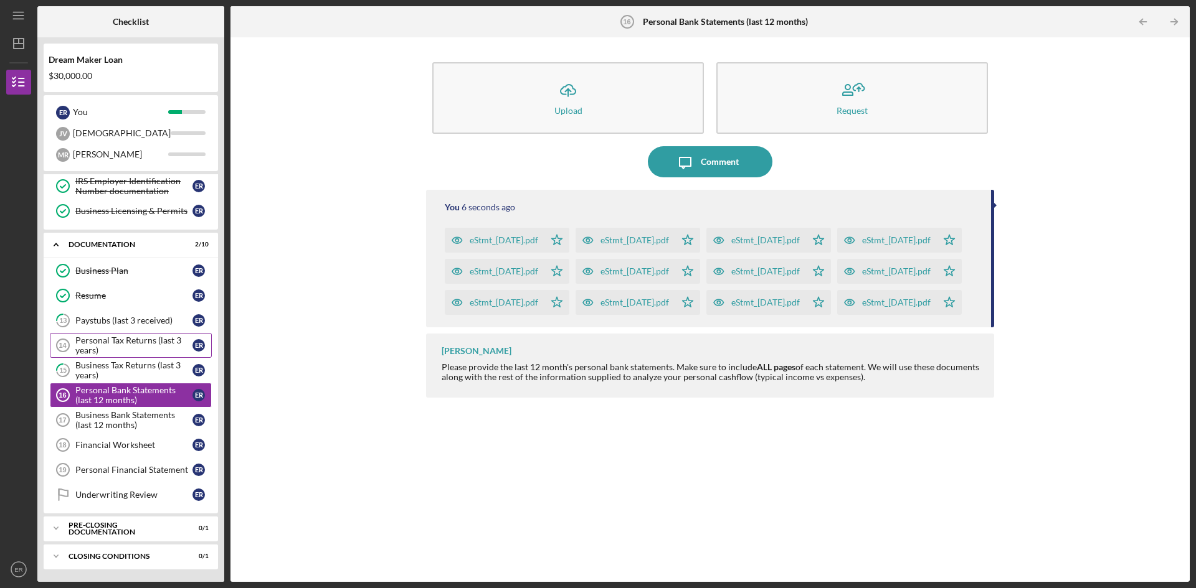
click at [115, 343] on div "Personal Tax Returns (last 3 years)" at bounding box center [133, 346] width 117 height 20
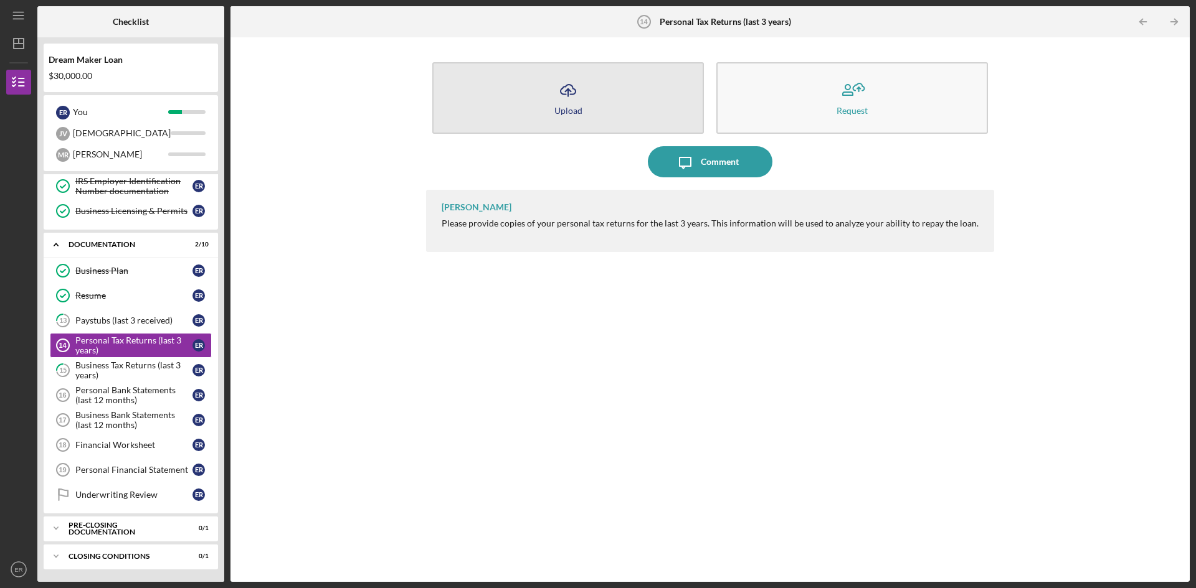
click at [590, 107] on button "Icon/Upload Upload" at bounding box center [567, 98] width 271 height 72
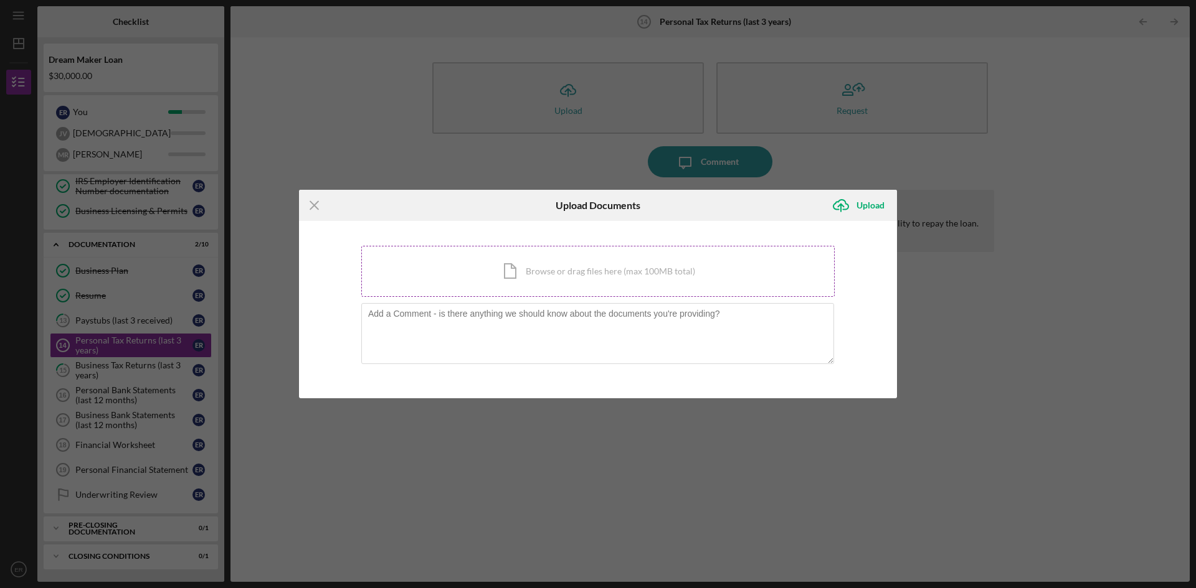
click at [590, 275] on div "Icon/Document Browse or drag files here (max 100MB total) Tap to choose files o…" at bounding box center [597, 271] width 473 height 51
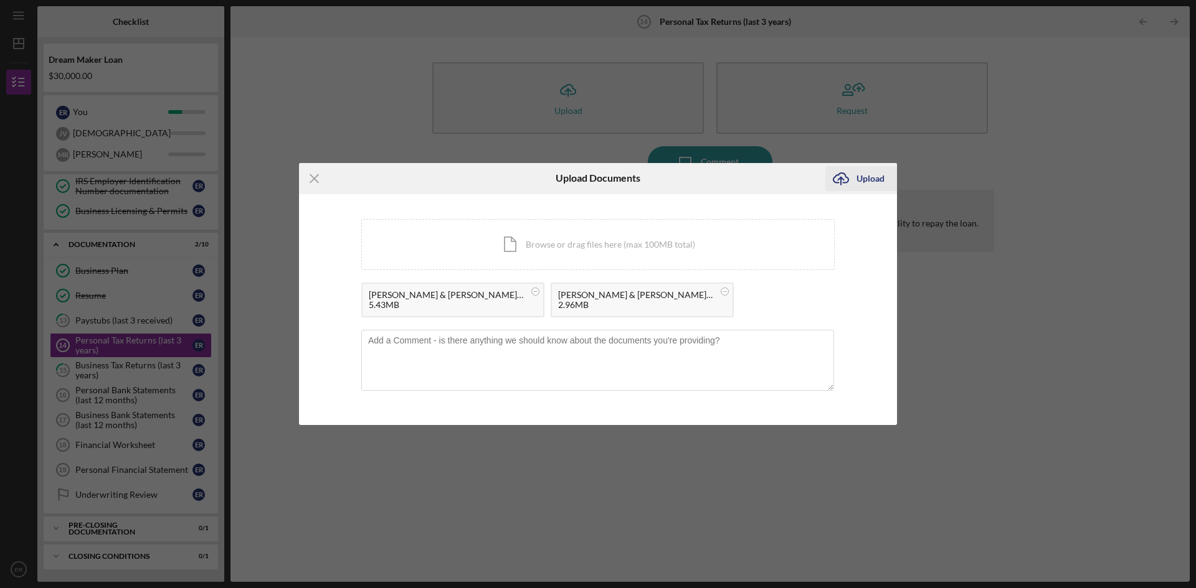
click at [863, 177] on div "Upload" at bounding box center [870, 178] width 28 height 25
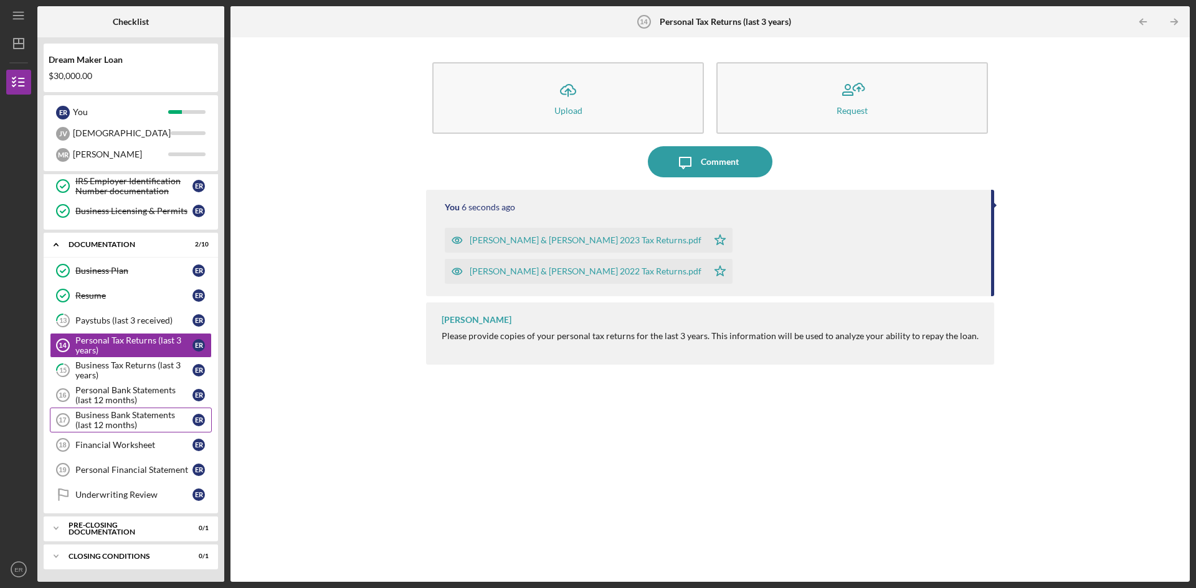
click at [134, 428] on div "Business Bank Statements (last 12 months)" at bounding box center [133, 420] width 117 height 20
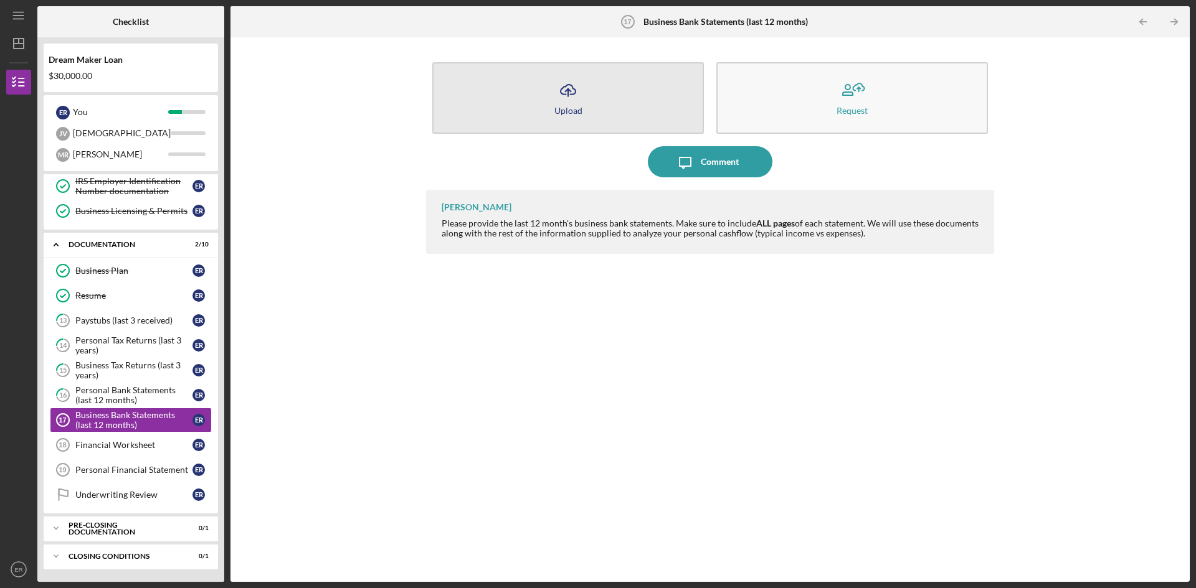
click at [571, 111] on div "Upload" at bounding box center [568, 110] width 28 height 9
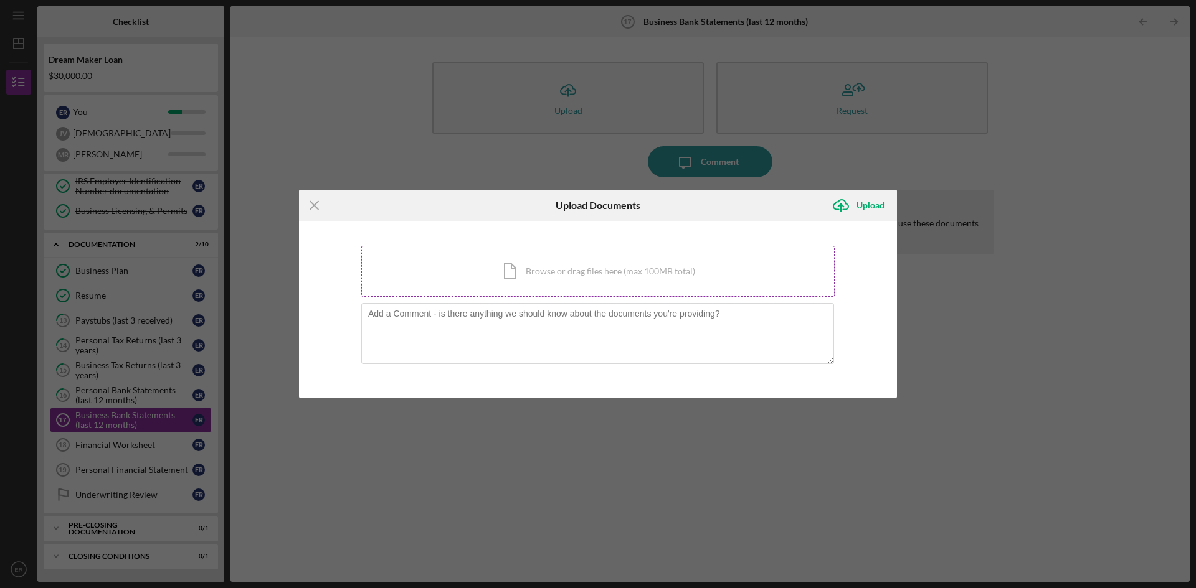
click at [731, 275] on div "Icon/Document Browse or drag files here (max 100MB total) Tap to choose files o…" at bounding box center [597, 271] width 473 height 51
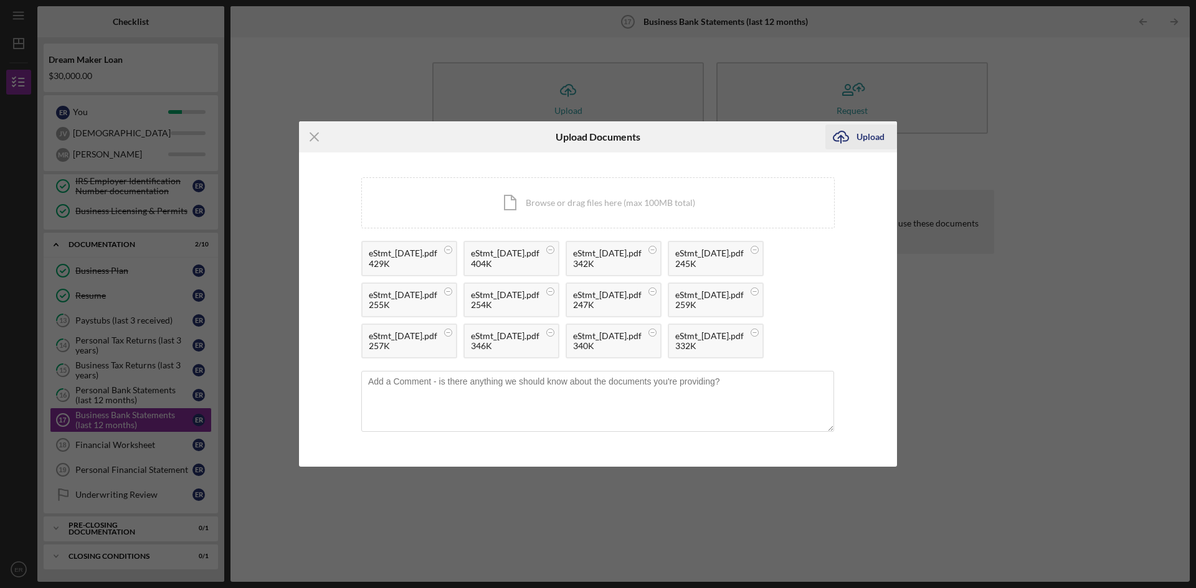
click at [850, 121] on icon "Icon/Upload" at bounding box center [840, 136] width 31 height 31
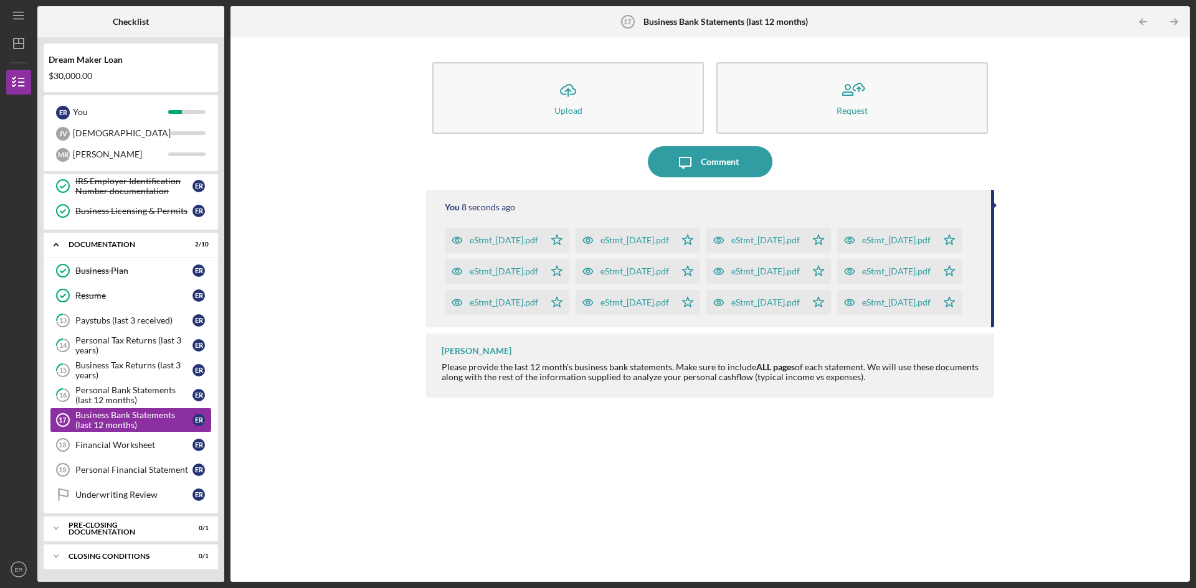
click at [318, 427] on div "Icon/Upload Upload Request Icon/Message Comment You 8 seconds ago eStmt_[DATE].…" at bounding box center [710, 310] width 946 height 532
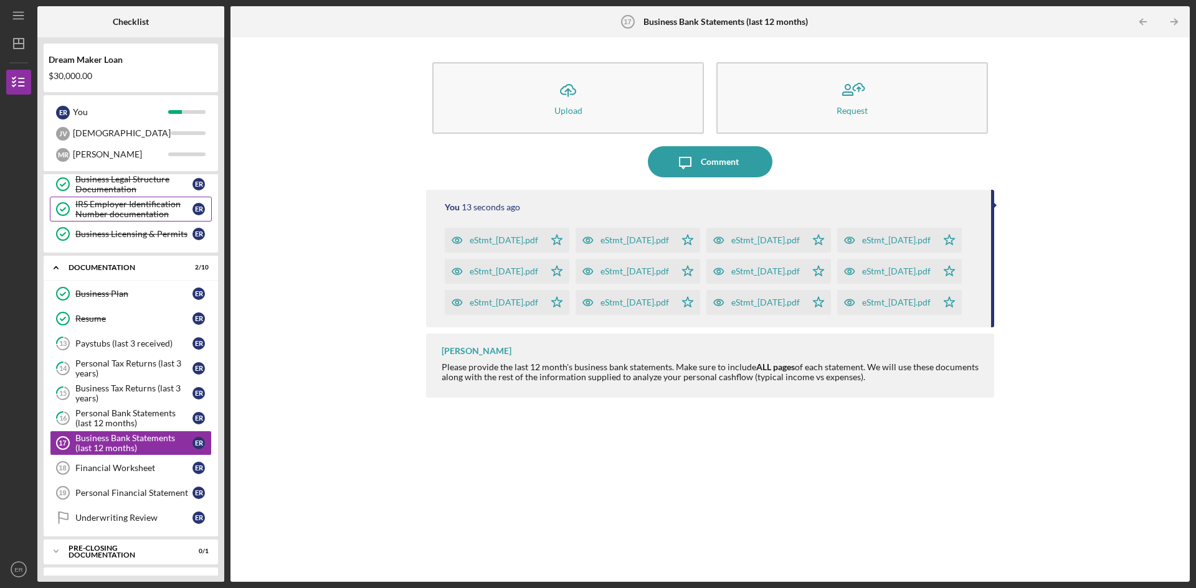
scroll to position [225, 0]
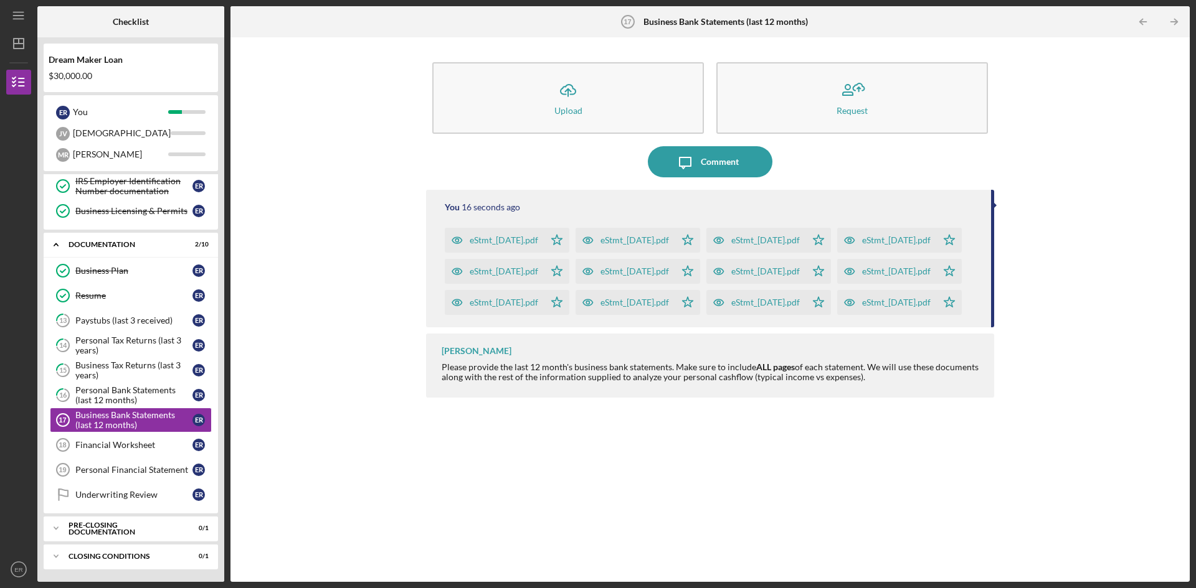
click at [319, 389] on div "Icon/Upload Upload Request Icon/Message Comment You 16 seconds ago eStmt_[DATE]…" at bounding box center [710, 310] width 946 height 532
click at [115, 451] on link "Financial Worksheet 18 Financial Worksheet E R" at bounding box center [131, 445] width 162 height 25
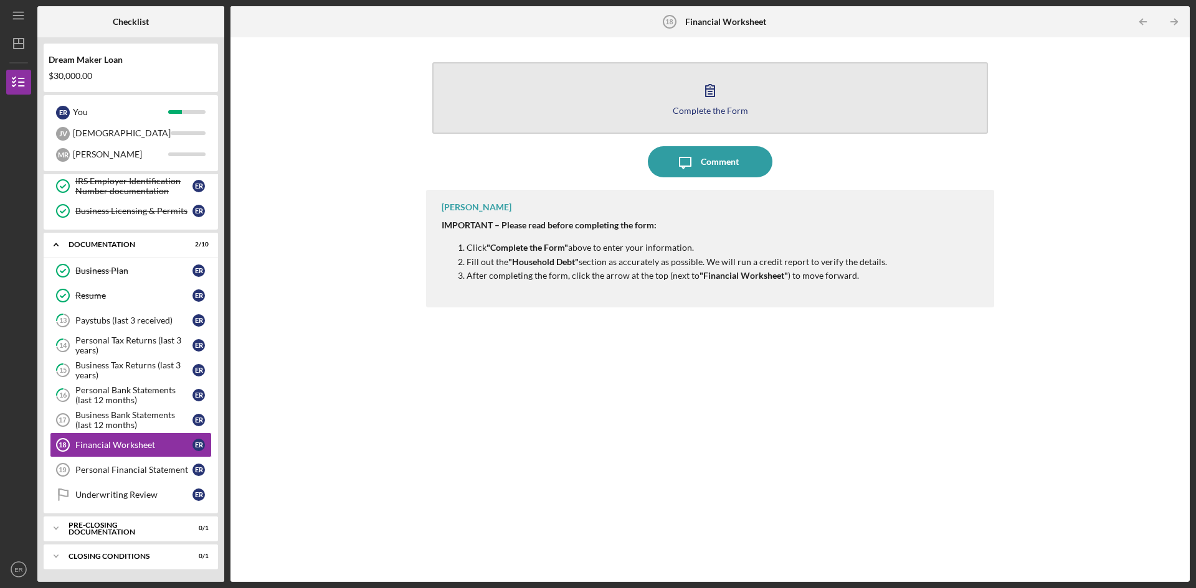
click at [710, 115] on button "Complete the Form Form" at bounding box center [709, 98] width 555 height 72
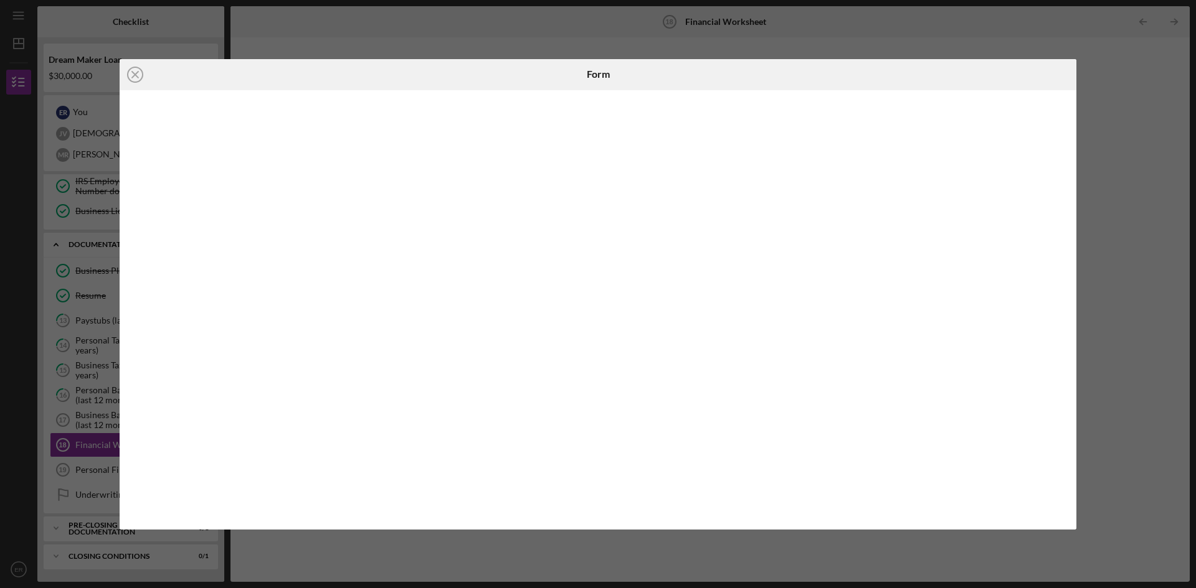
click at [1162, 301] on div "Icon/Close Form" at bounding box center [598, 294] width 1196 height 588
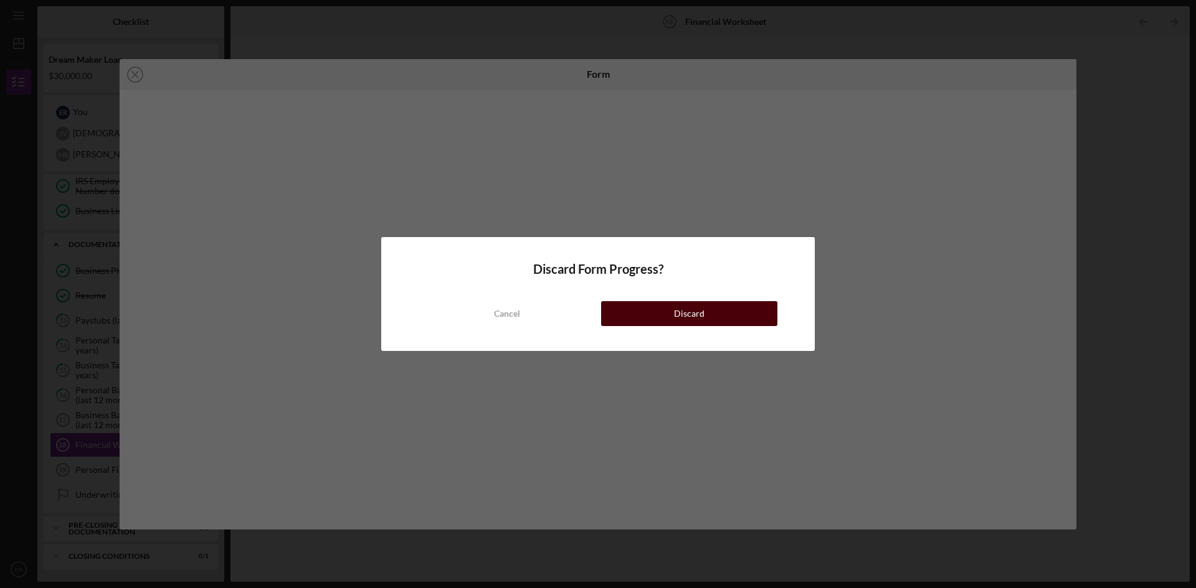
click at [699, 309] on div "Discard" at bounding box center [689, 313] width 31 height 25
